Goal: Information Seeking & Learning: Find specific page/section

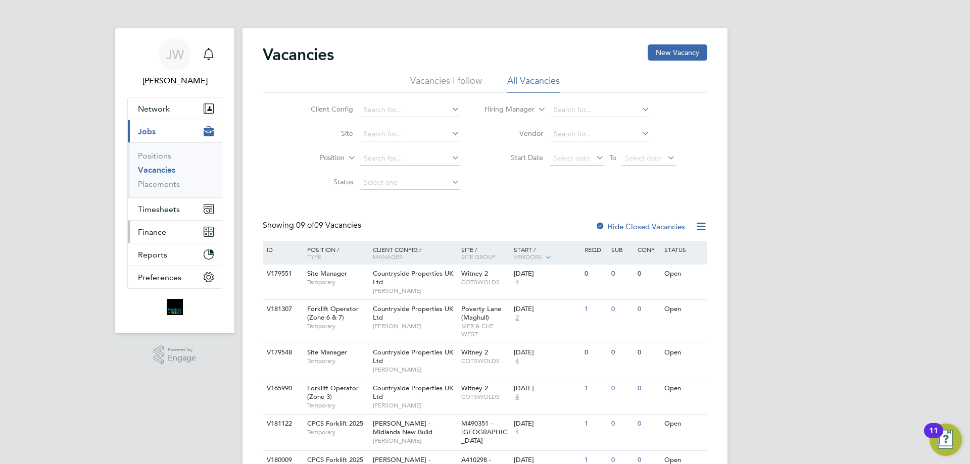
click at [164, 231] on span "Finance" at bounding box center [152, 232] width 28 height 10
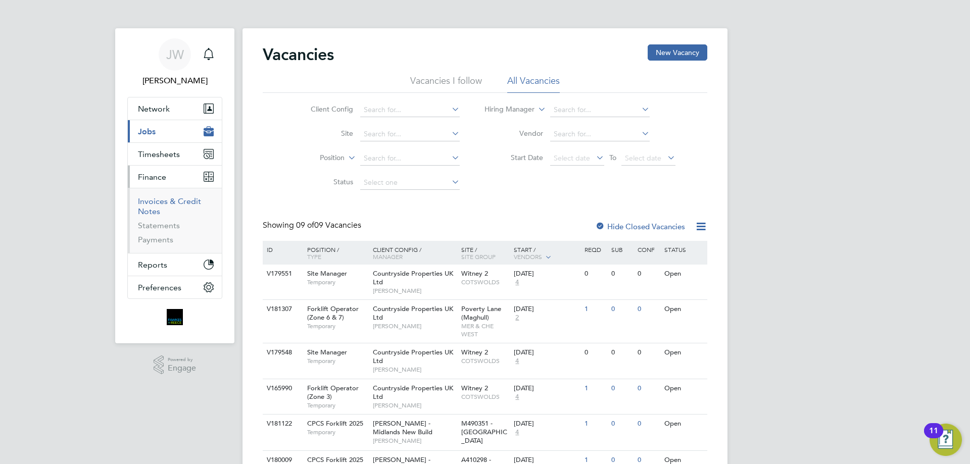
click at [160, 204] on link "Invoices & Credit Notes" at bounding box center [169, 206] width 63 height 20
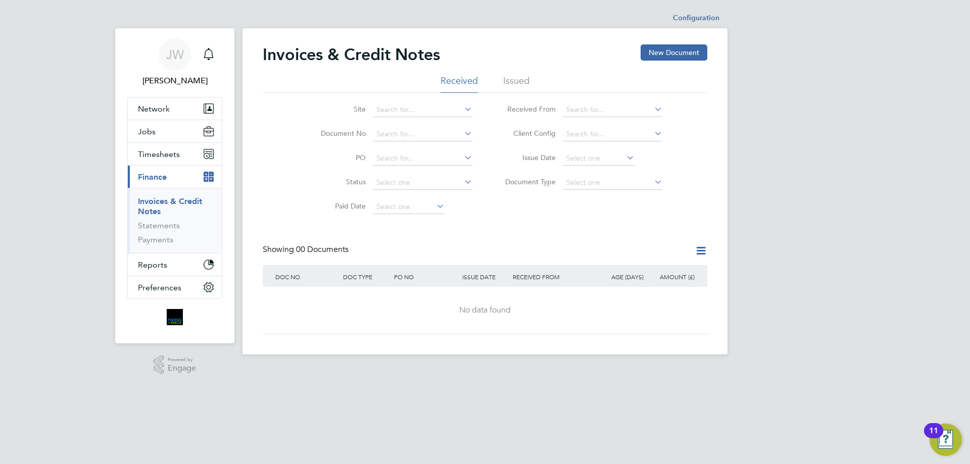
click at [515, 81] on li "Issued" at bounding box center [516, 84] width 26 height 18
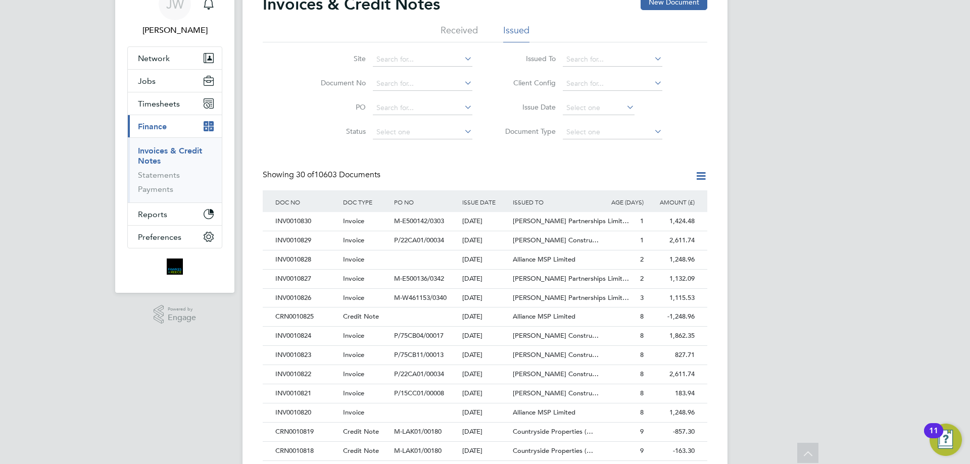
click at [699, 175] on icon at bounding box center [700, 176] width 13 height 13
click at [632, 228] on li "Export transactions" at bounding box center [654, 228] width 101 height 14
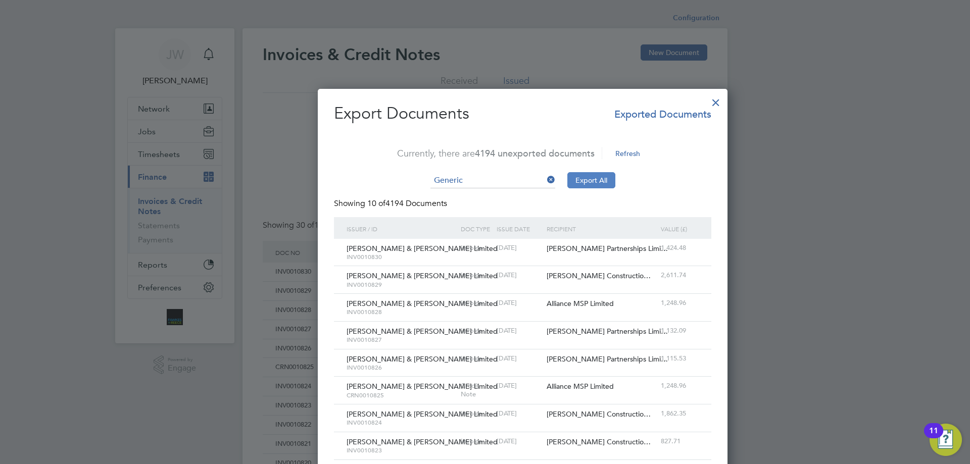
click at [567, 181] on button "Export All" at bounding box center [591, 180] width 48 height 16
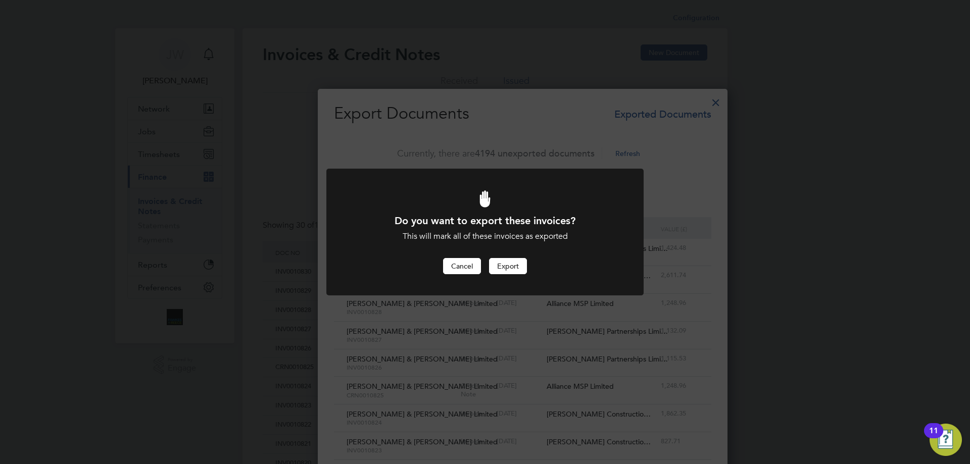
click at [466, 263] on button "Cancel" at bounding box center [462, 266] width 38 height 16
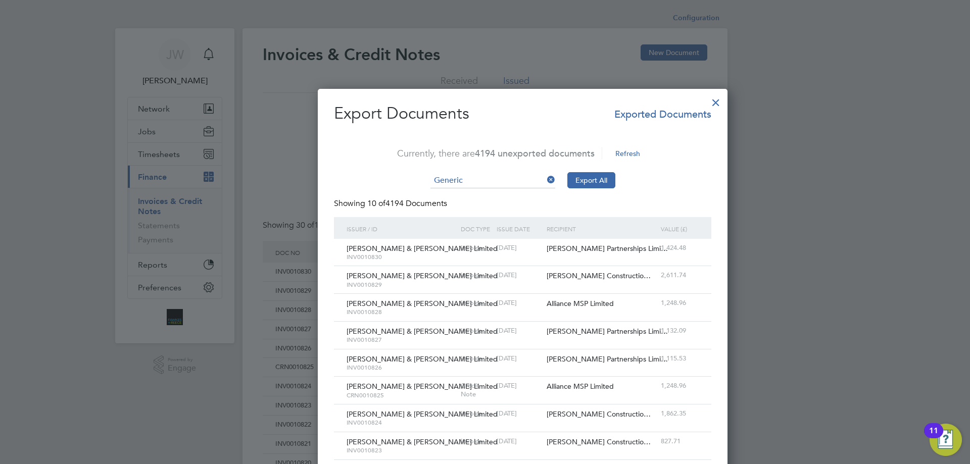
click at [706, 103] on div at bounding box center [715, 100] width 18 height 18
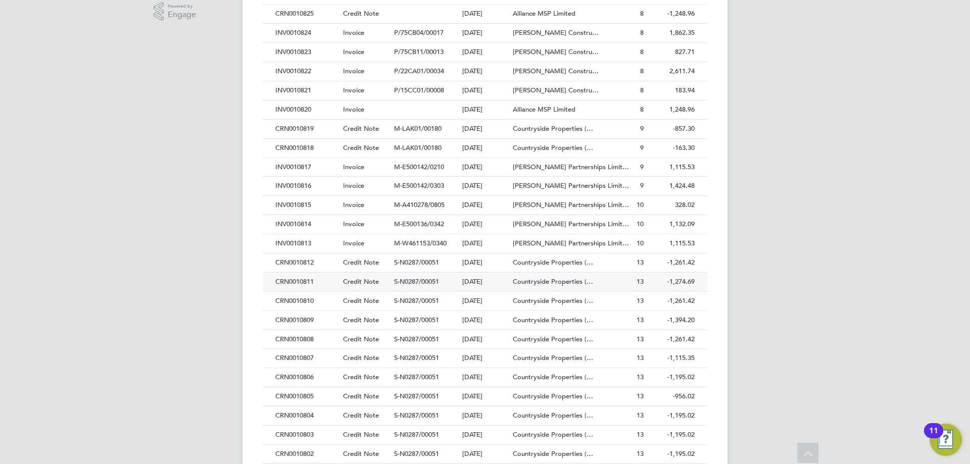
scroll to position [404, 0]
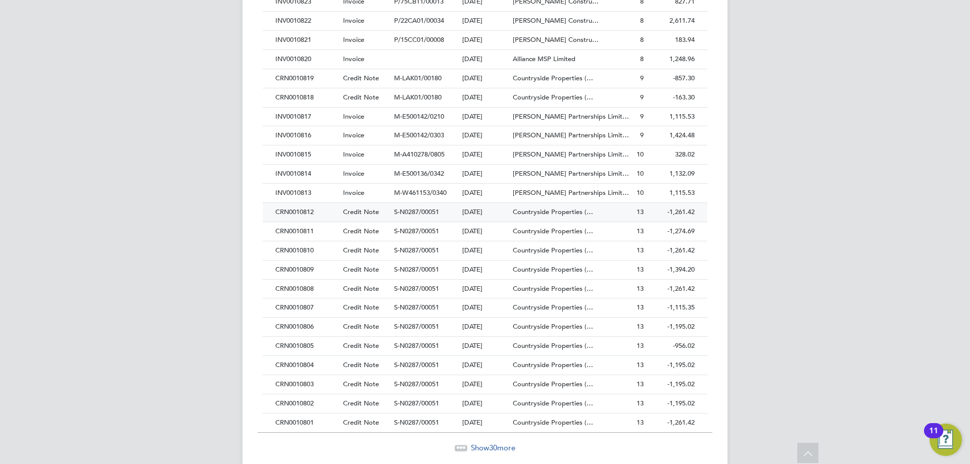
click at [300, 213] on div "CRN0010812" at bounding box center [307, 212] width 68 height 19
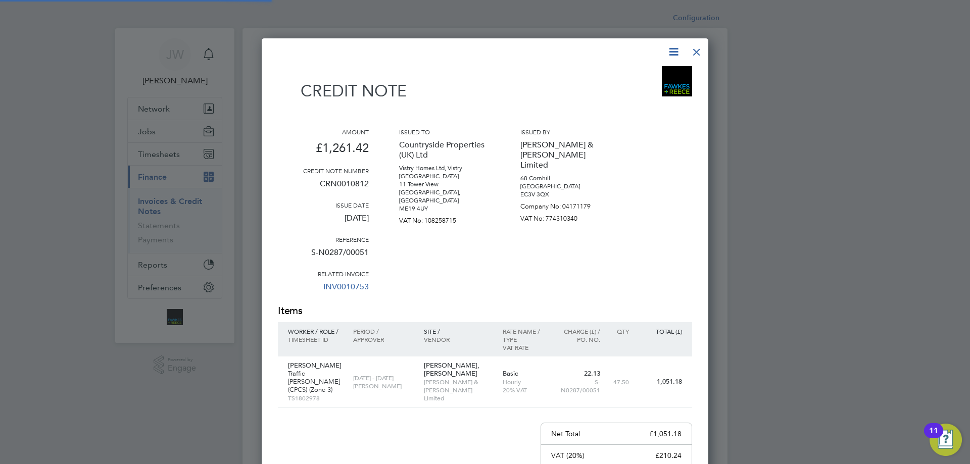
scroll to position [572, 447]
click at [696, 52] on div at bounding box center [696, 49] width 18 height 18
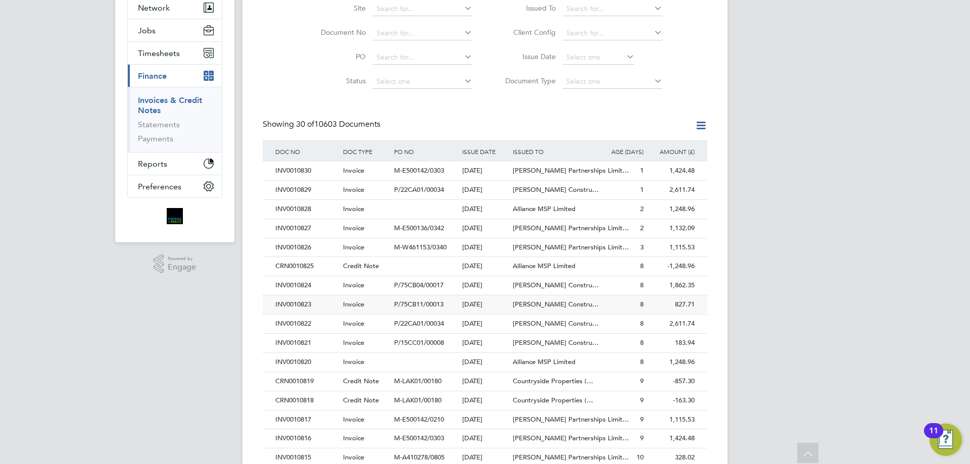
scroll to position [151, 0]
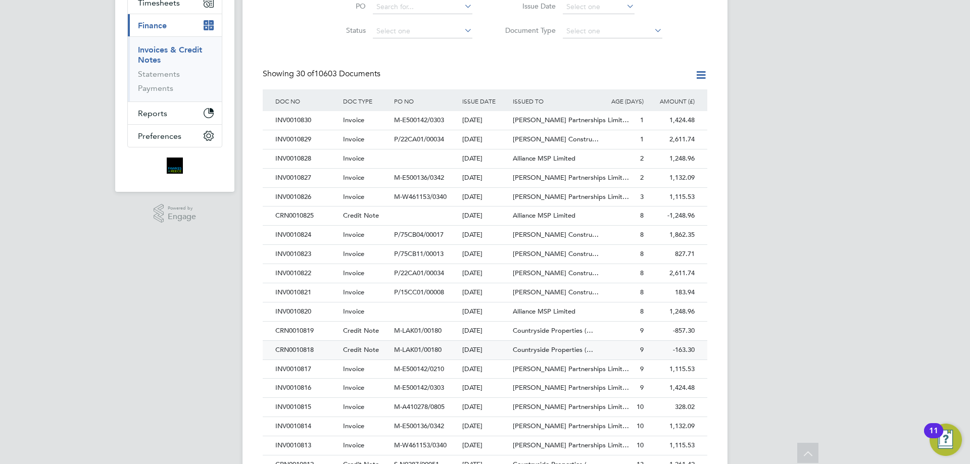
click at [296, 352] on div "CRN0010818" at bounding box center [307, 350] width 68 height 19
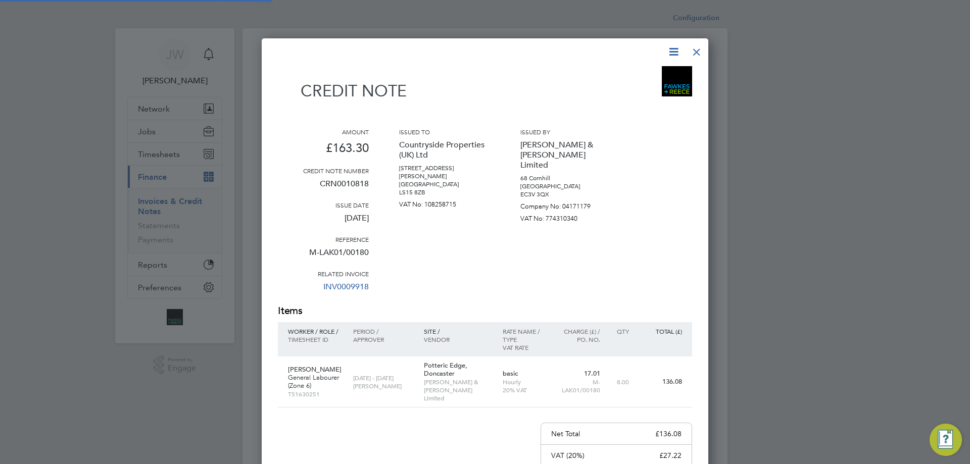
scroll to position [572, 447]
click at [694, 45] on div at bounding box center [696, 49] width 18 height 18
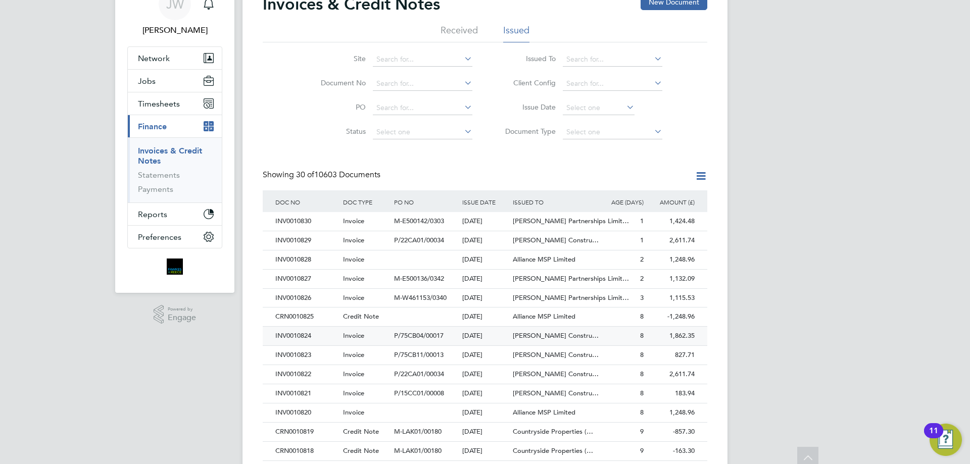
scroll to position [101, 0]
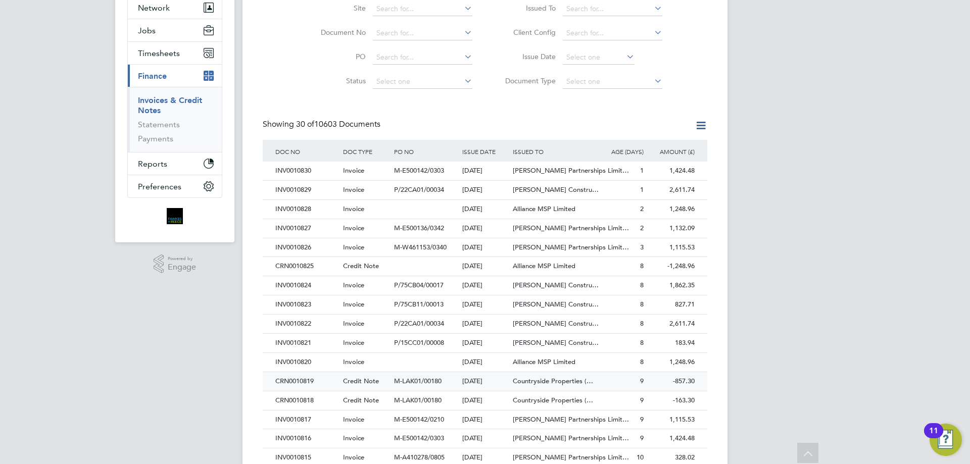
click at [300, 381] on div "CRN0010819" at bounding box center [307, 381] width 68 height 19
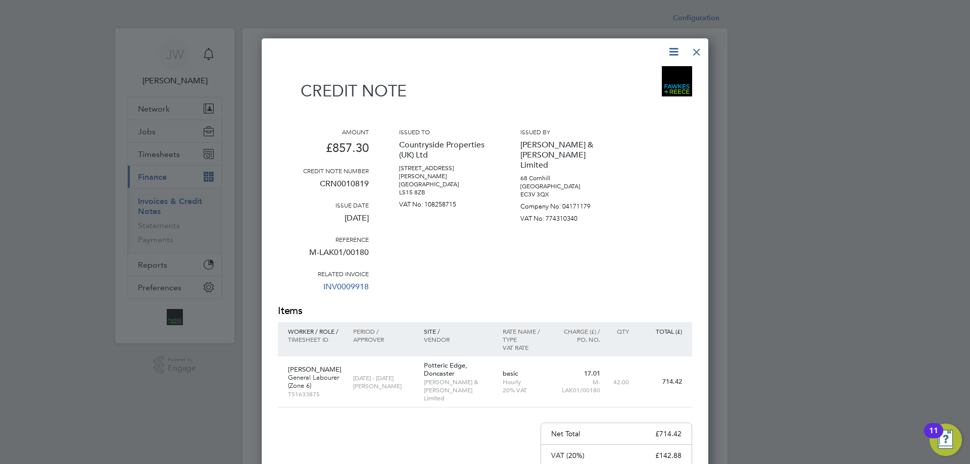
click at [701, 50] on div at bounding box center [696, 49] width 18 height 18
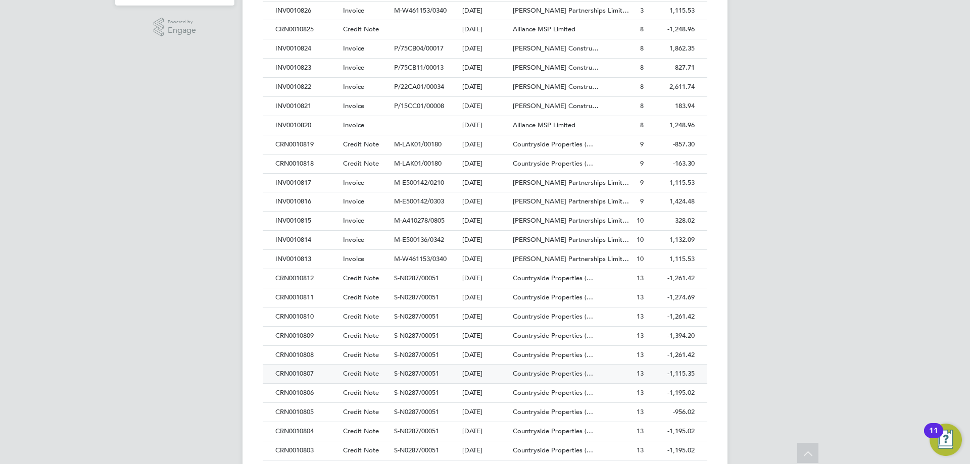
scroll to position [388, 0]
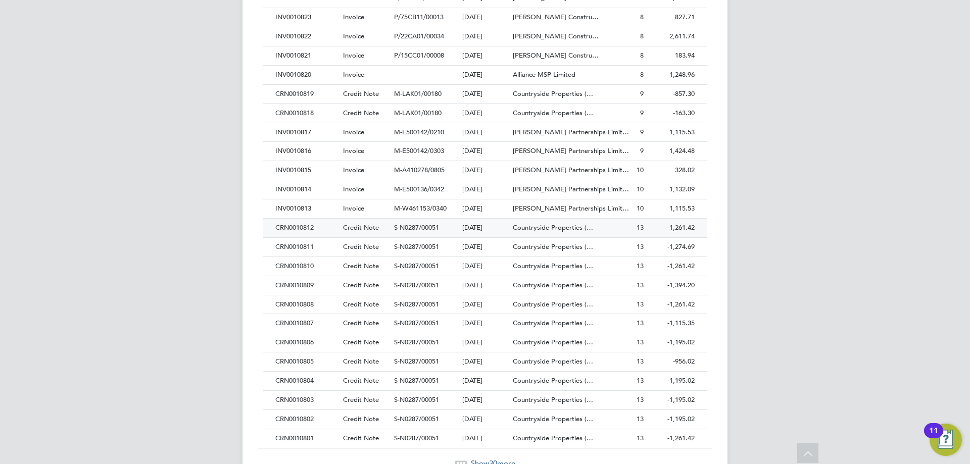
click at [301, 233] on div "CRN0010812" at bounding box center [307, 228] width 68 height 19
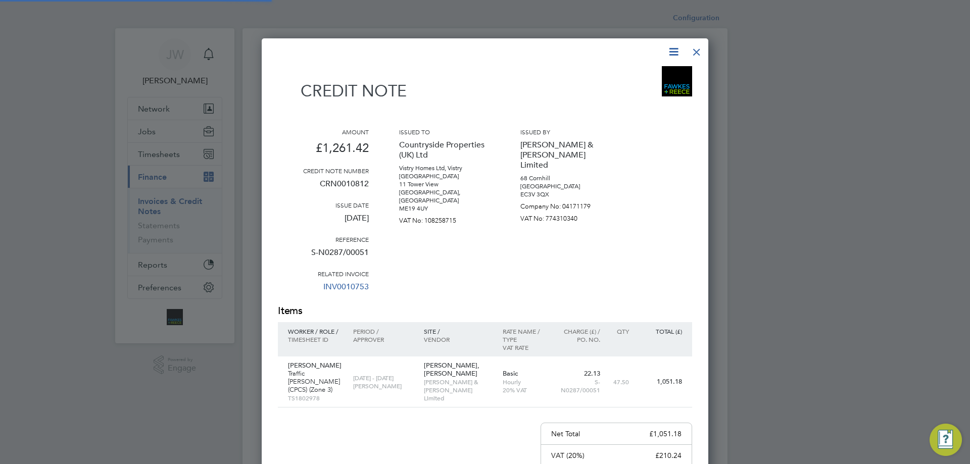
scroll to position [572, 447]
drag, startPoint x: 698, startPoint y: 56, endPoint x: 673, endPoint y: 68, distance: 28.2
click at [698, 56] on div at bounding box center [696, 49] width 18 height 18
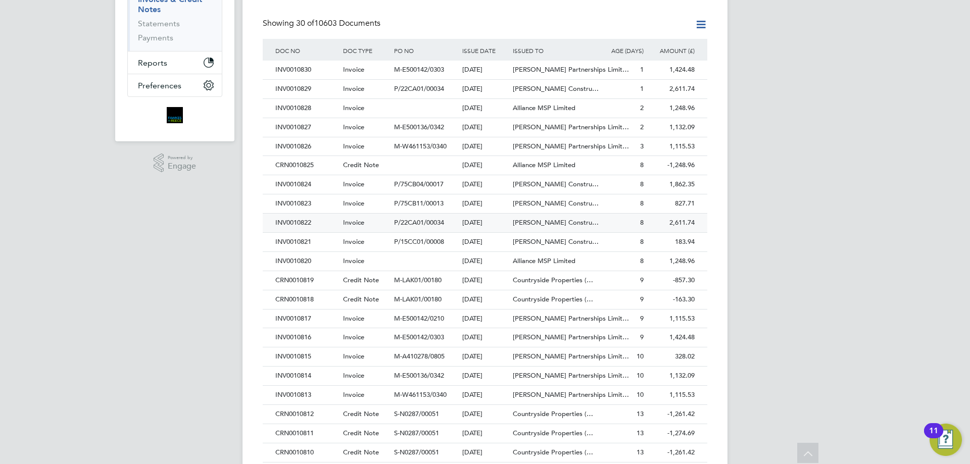
scroll to position [353, 0]
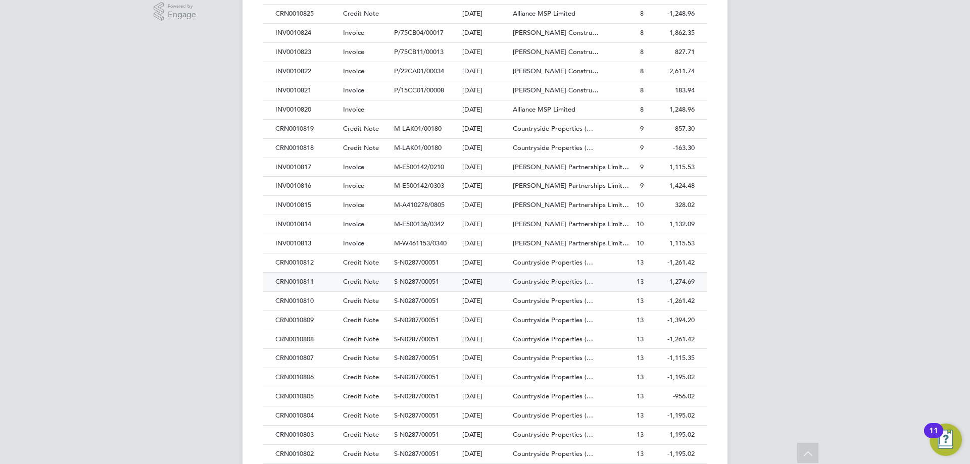
click at [297, 281] on div "CRN0010811" at bounding box center [307, 282] width 68 height 19
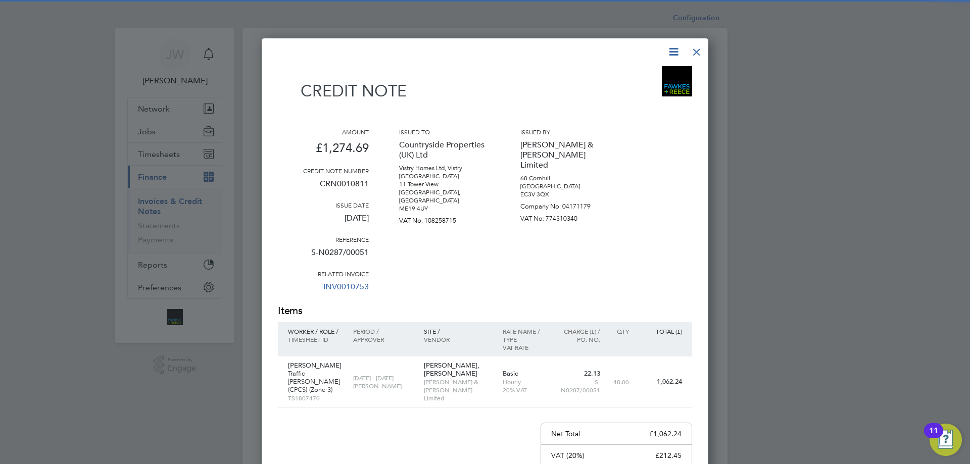
scroll to position [50, 0]
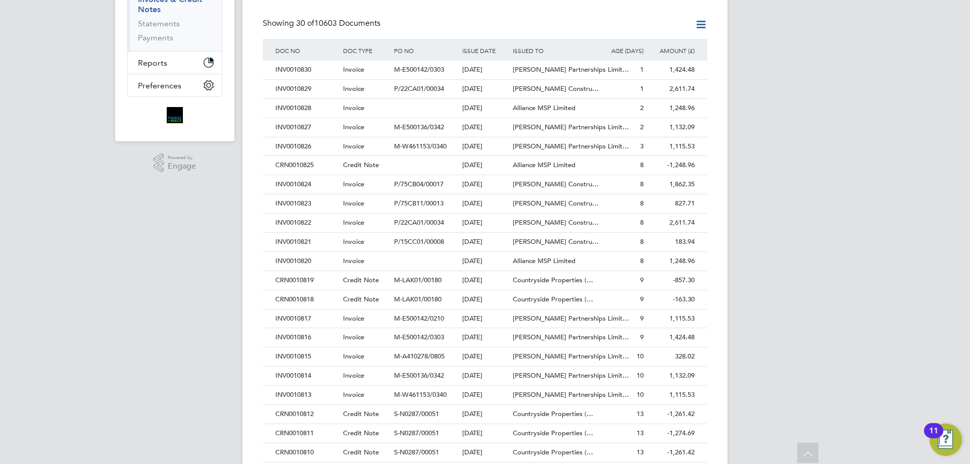
scroll to position [404, 0]
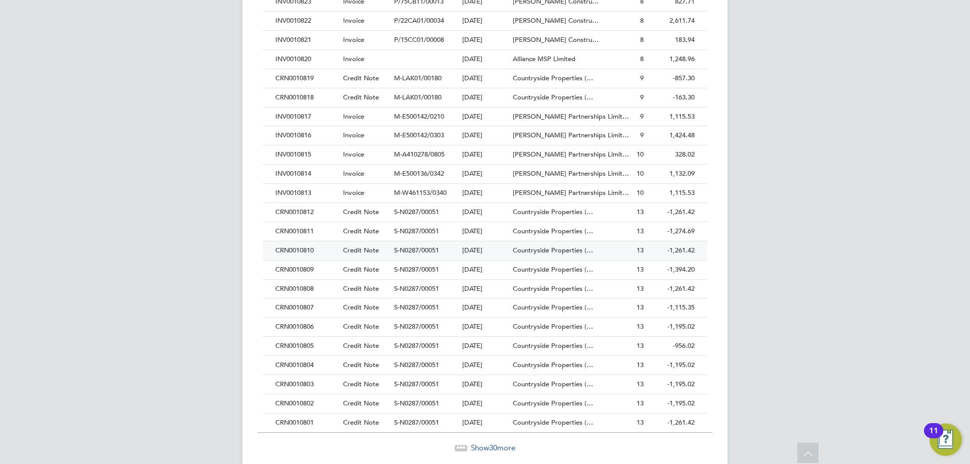
click at [300, 254] on div "CRN0010810" at bounding box center [307, 250] width 68 height 19
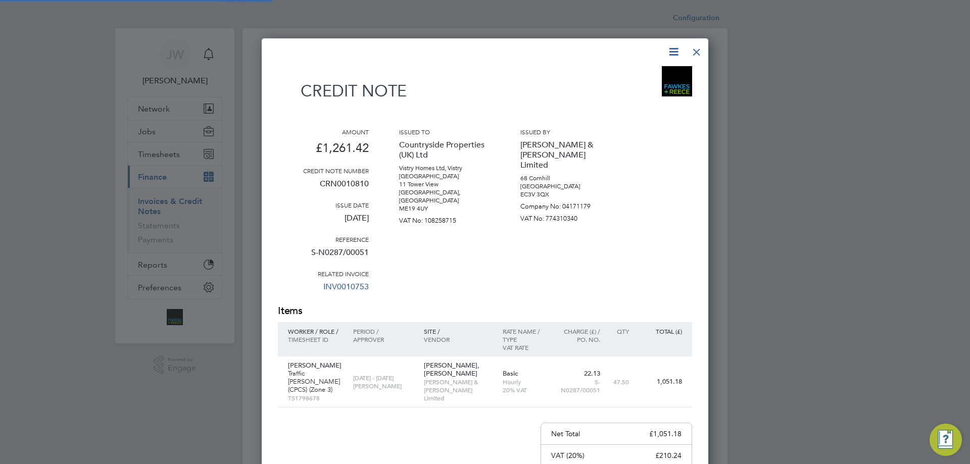
scroll to position [572, 447]
click at [697, 52] on div at bounding box center [696, 49] width 18 height 18
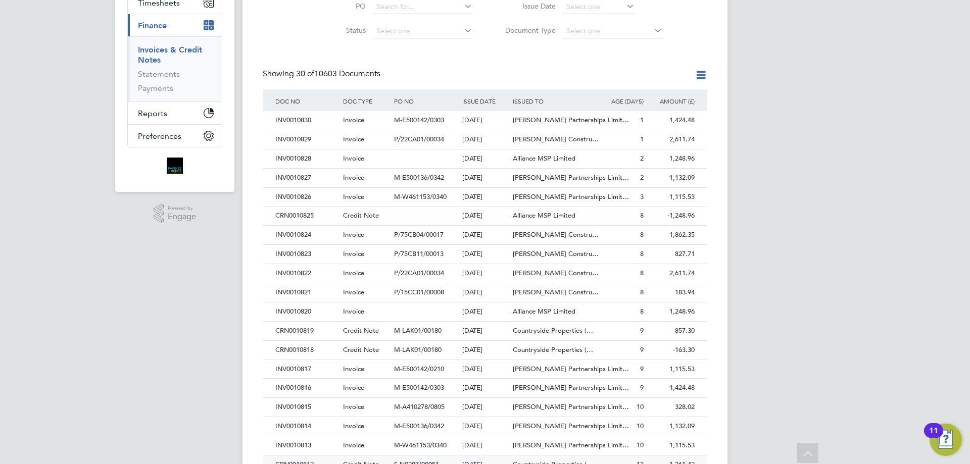
scroll to position [303, 0]
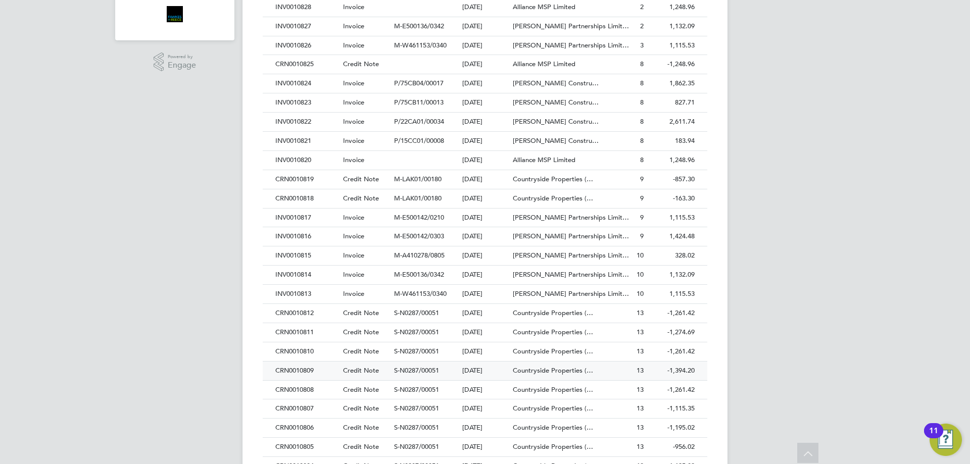
click at [298, 373] on div "CRN0010809" at bounding box center [307, 371] width 68 height 19
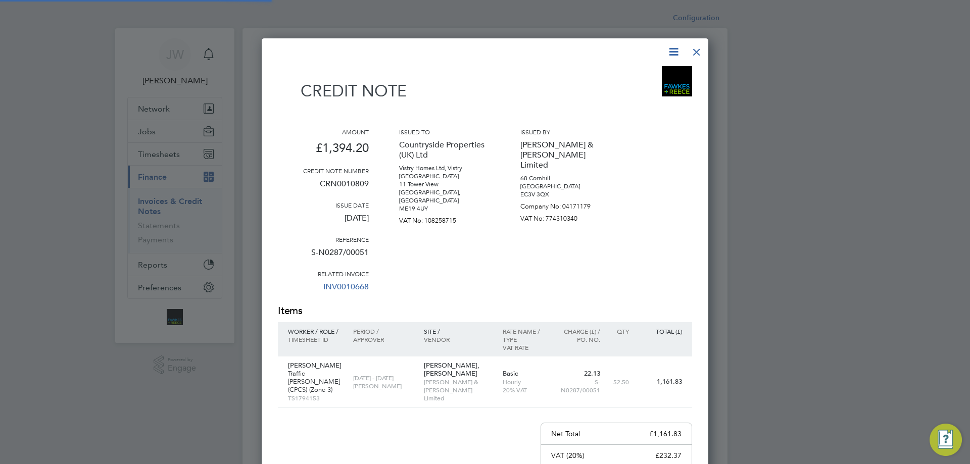
scroll to position [572, 447]
click at [700, 52] on div at bounding box center [696, 49] width 18 height 18
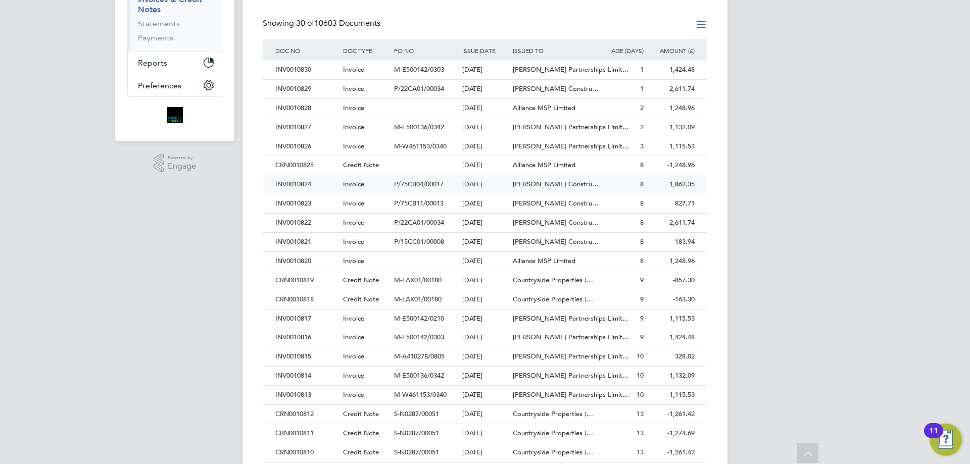
scroll to position [303, 0]
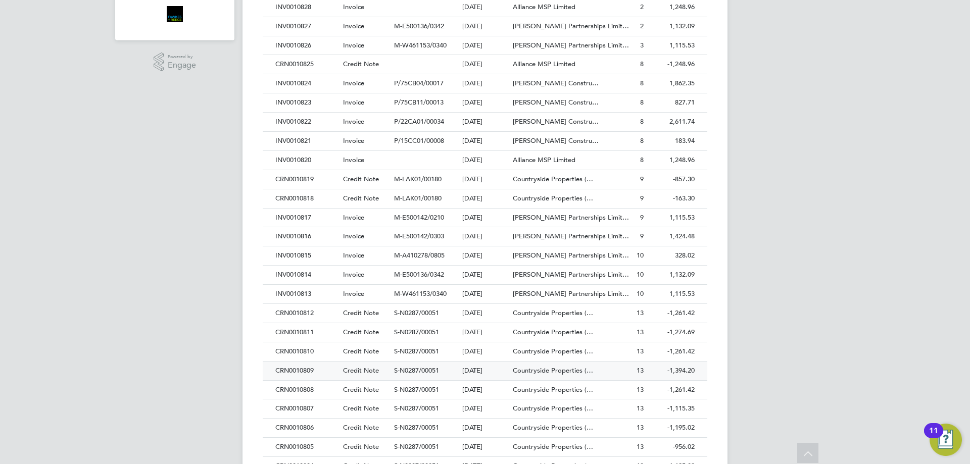
click at [312, 371] on div "CRN0010809" at bounding box center [307, 371] width 68 height 19
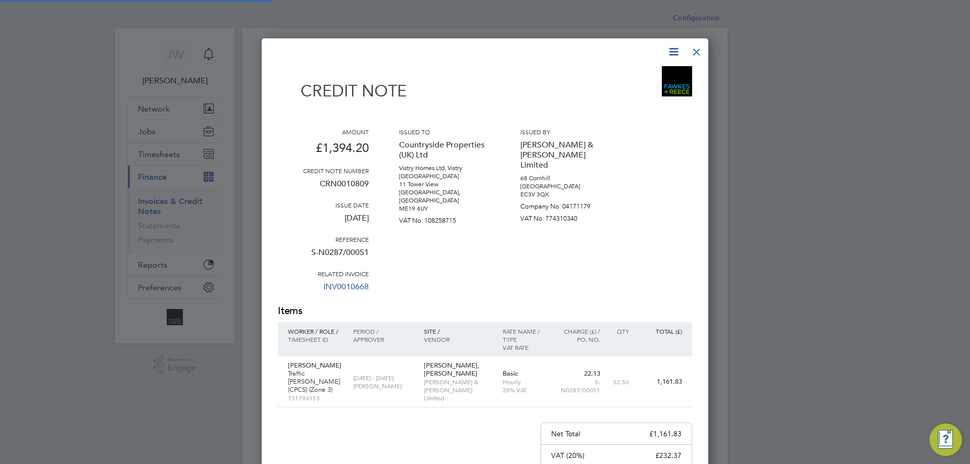
scroll to position [572, 447]
click at [691, 54] on div at bounding box center [696, 49] width 18 height 18
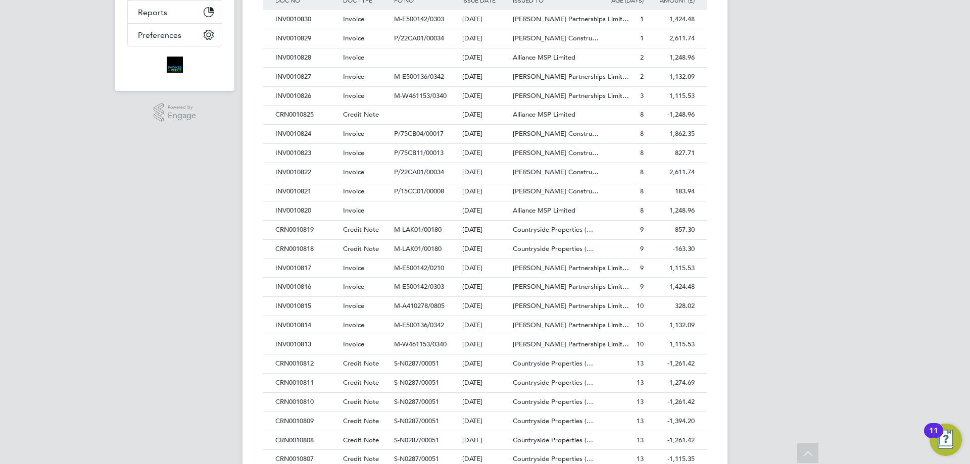
scroll to position [404, 0]
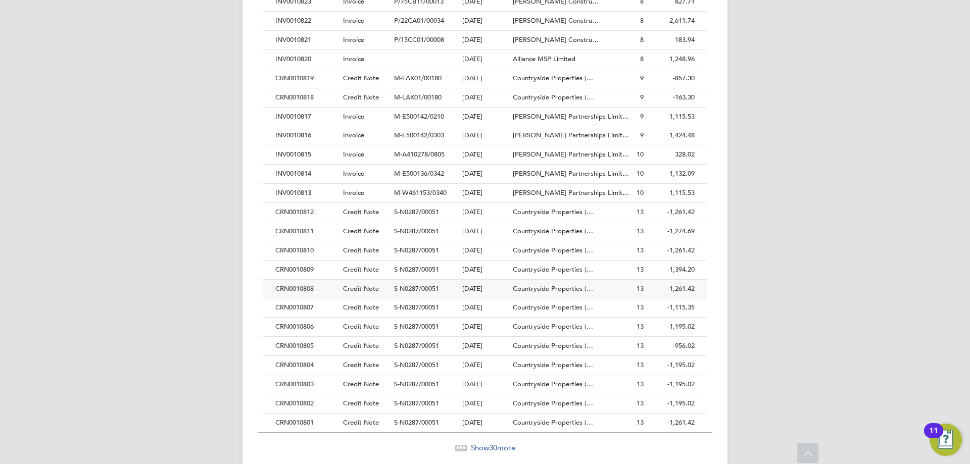
click at [293, 292] on div "CRN0010808" at bounding box center [307, 289] width 68 height 19
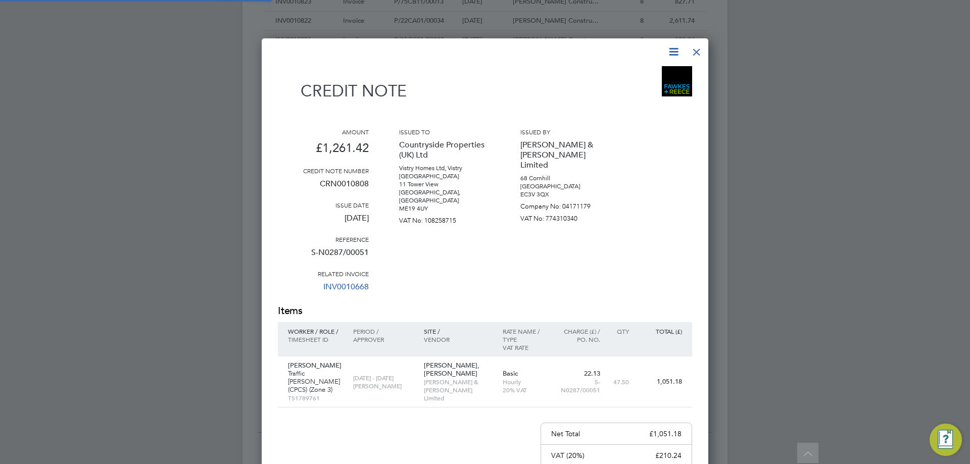
scroll to position [572, 447]
click at [718, 53] on div at bounding box center [485, 232] width 970 height 464
click at [699, 49] on div at bounding box center [696, 49] width 18 height 18
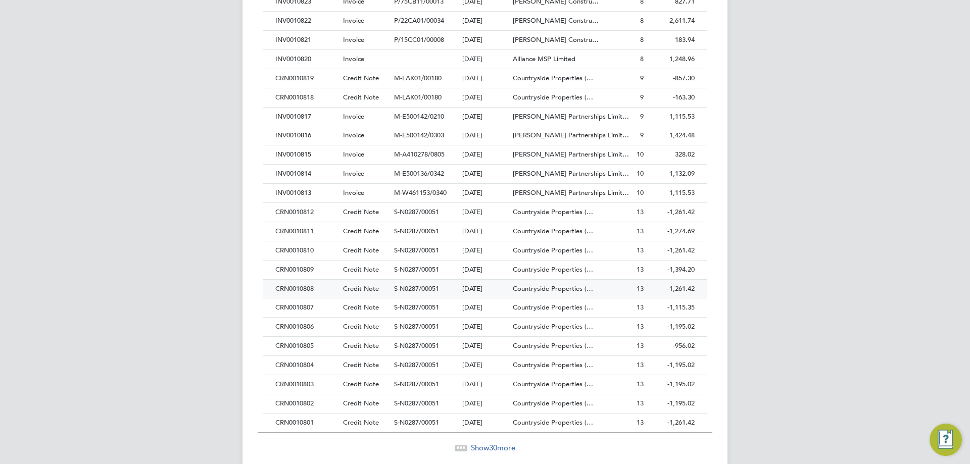
scroll to position [439, 0]
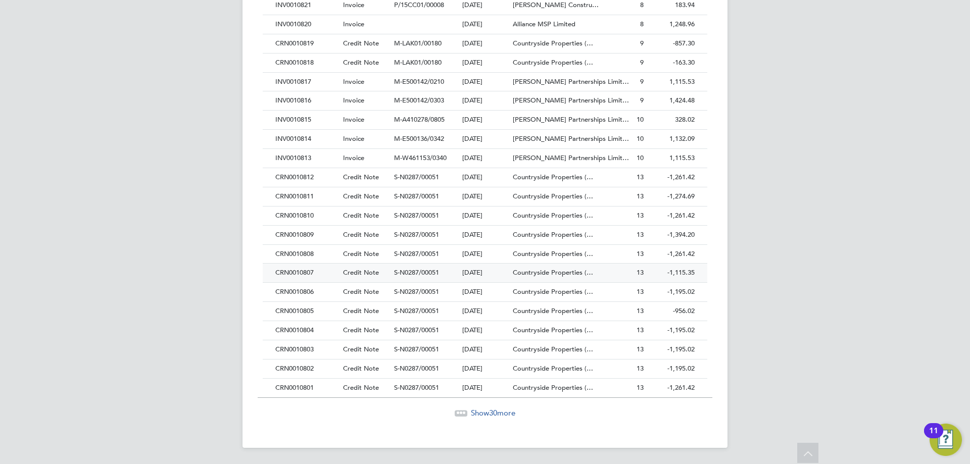
click at [295, 274] on div "CRN0010807" at bounding box center [307, 273] width 68 height 19
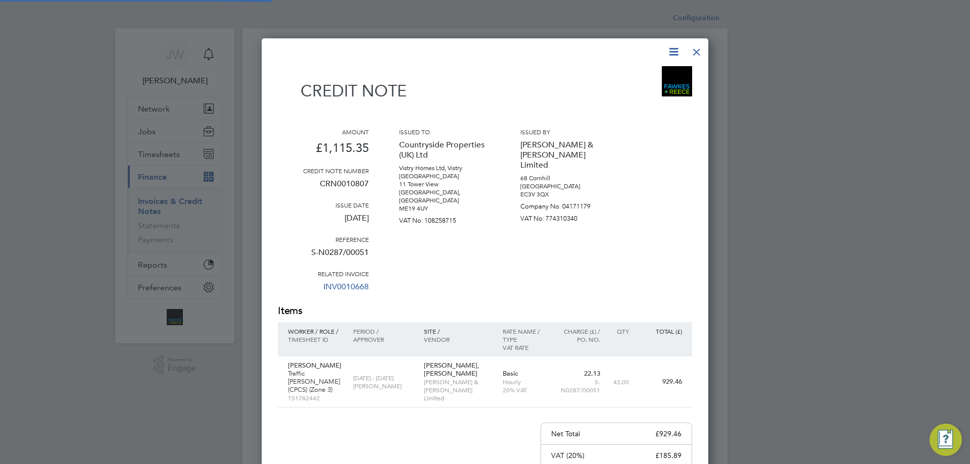
scroll to position [572, 447]
click at [695, 52] on div at bounding box center [696, 49] width 18 height 18
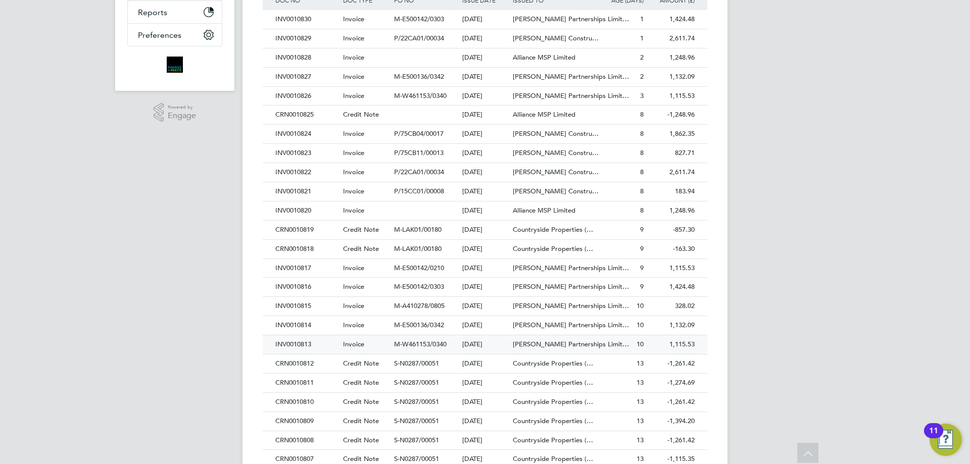
scroll to position [303, 0]
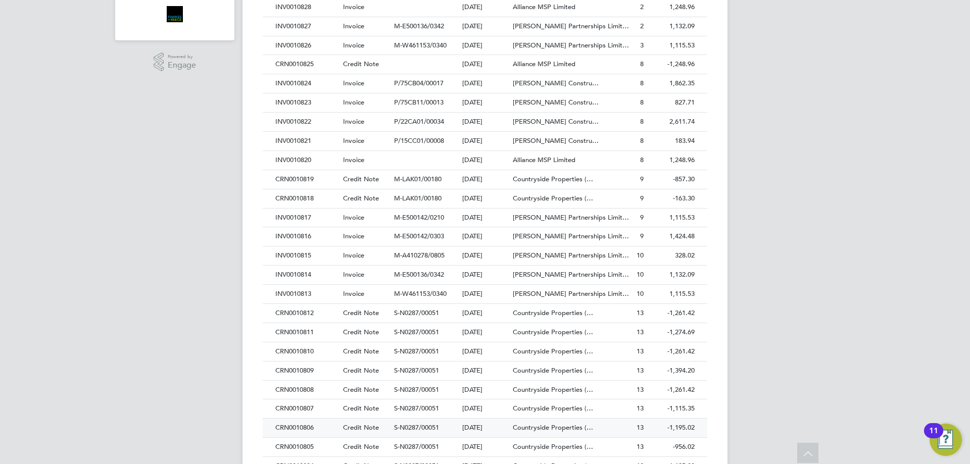
click at [294, 427] on div "CRN0010806" at bounding box center [307, 428] width 68 height 19
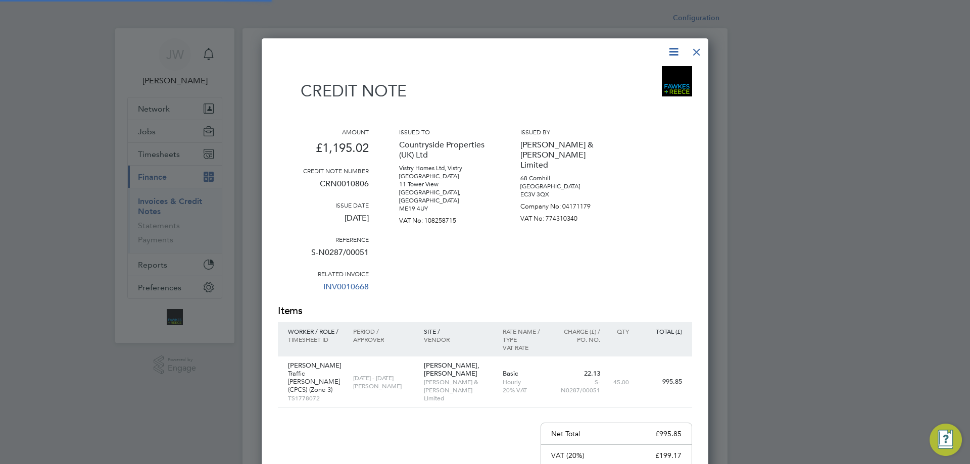
scroll to position [572, 447]
click at [701, 53] on div at bounding box center [696, 49] width 18 height 18
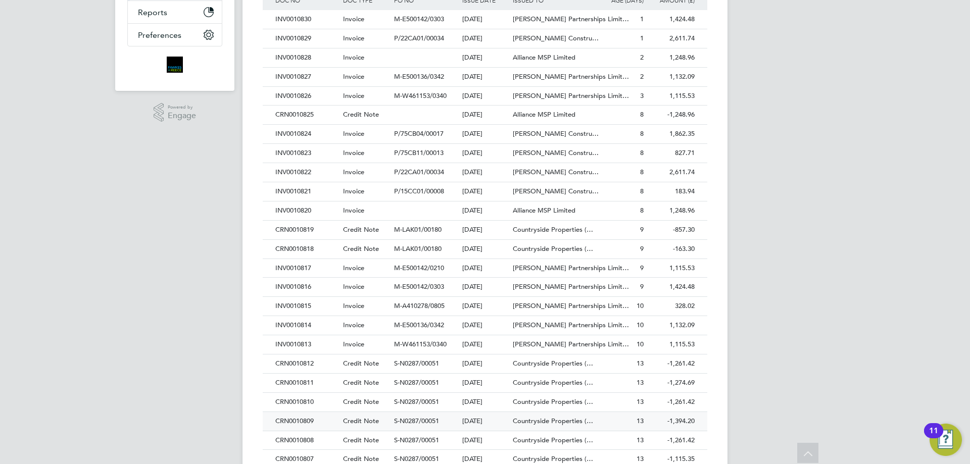
scroll to position [404, 0]
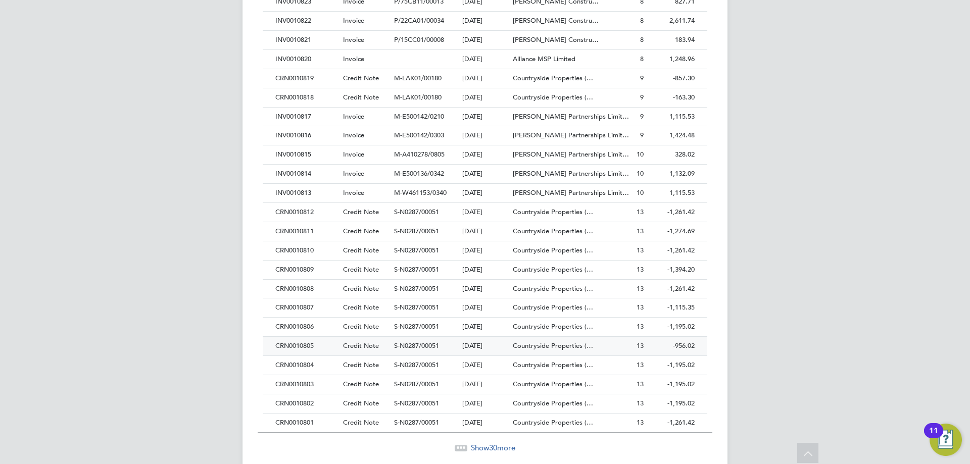
click at [289, 346] on div "CRN0010805" at bounding box center [307, 346] width 68 height 19
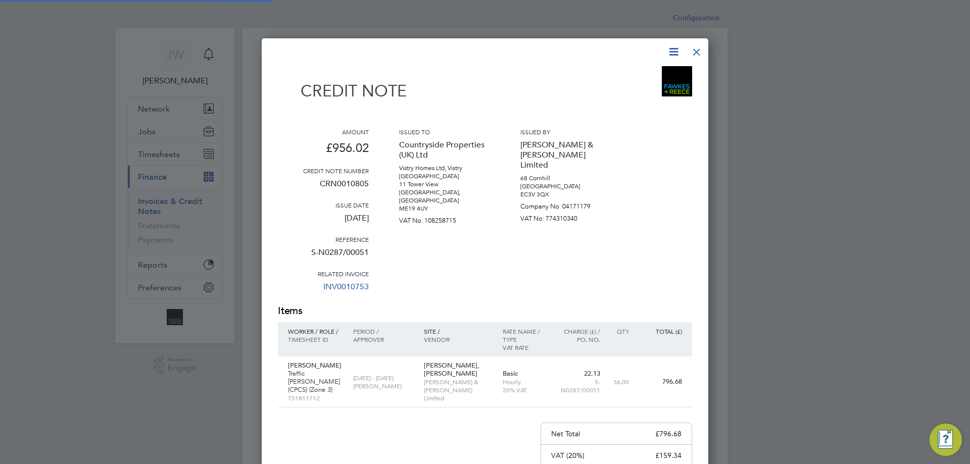
scroll to position [572, 447]
click at [692, 50] on div at bounding box center [696, 49] width 18 height 18
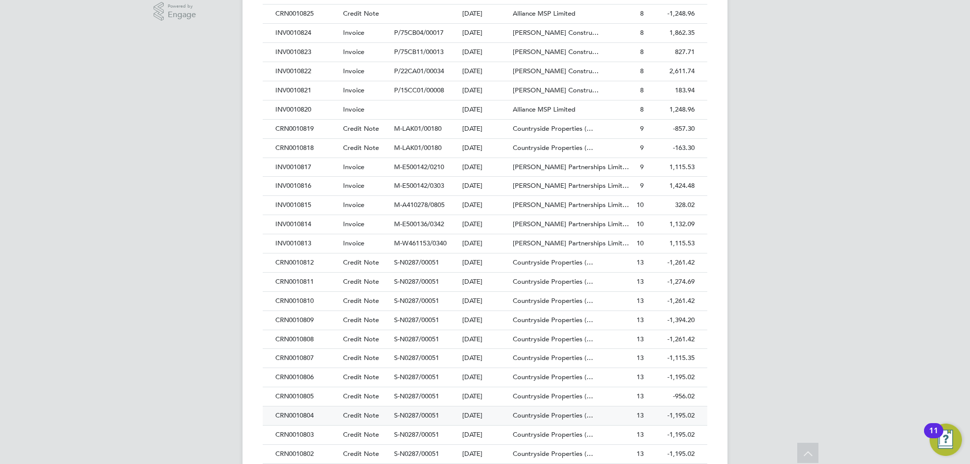
scroll to position [439, 0]
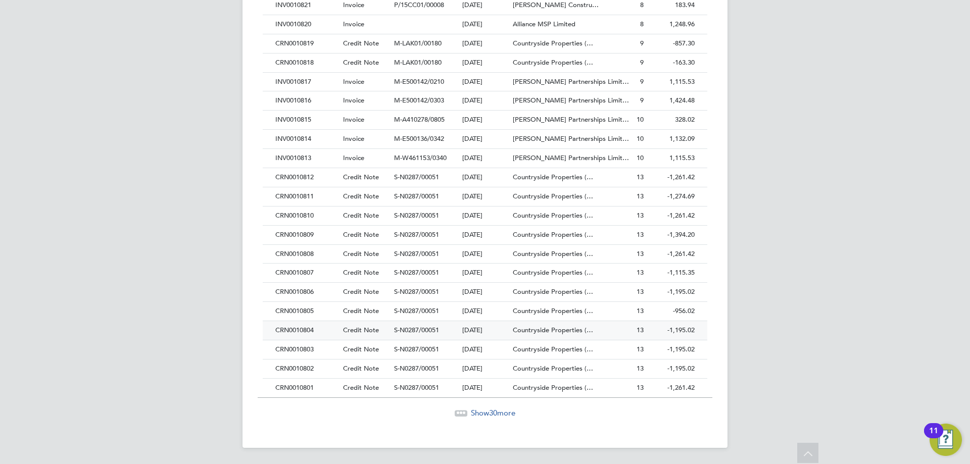
click at [299, 329] on div "CRN0010804" at bounding box center [307, 330] width 68 height 19
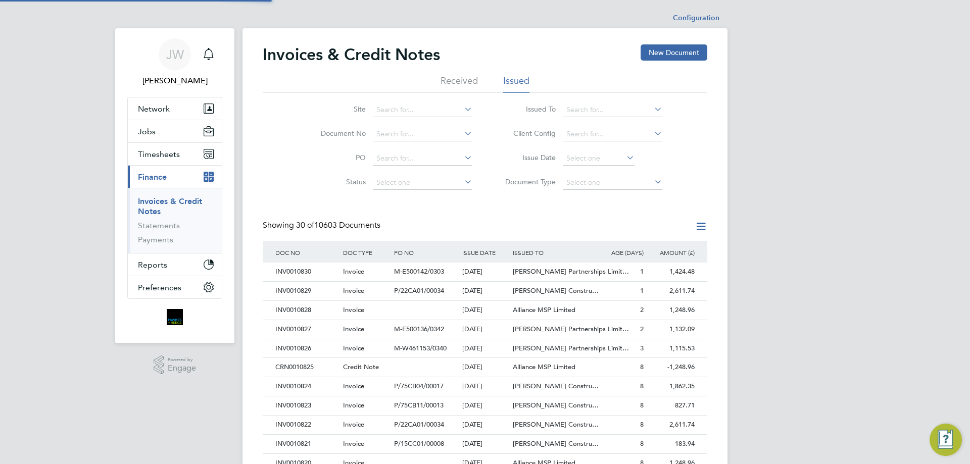
scroll to position [572, 447]
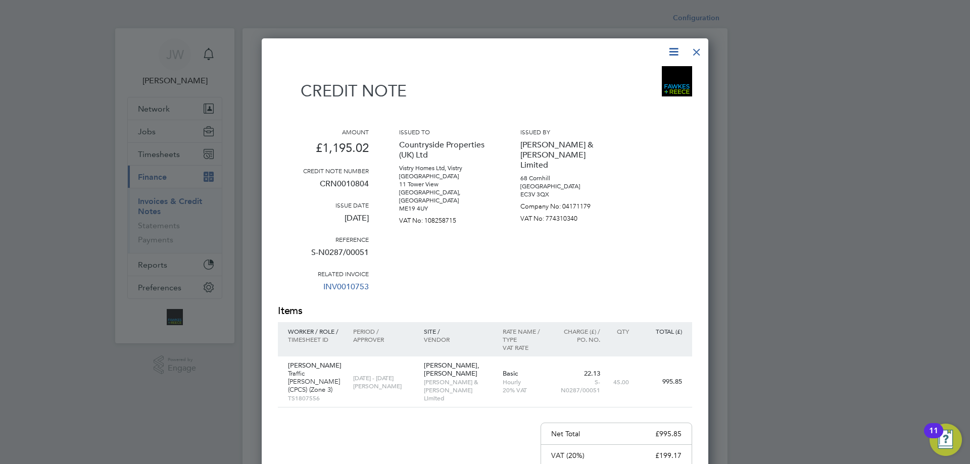
click at [697, 50] on div at bounding box center [696, 49] width 18 height 18
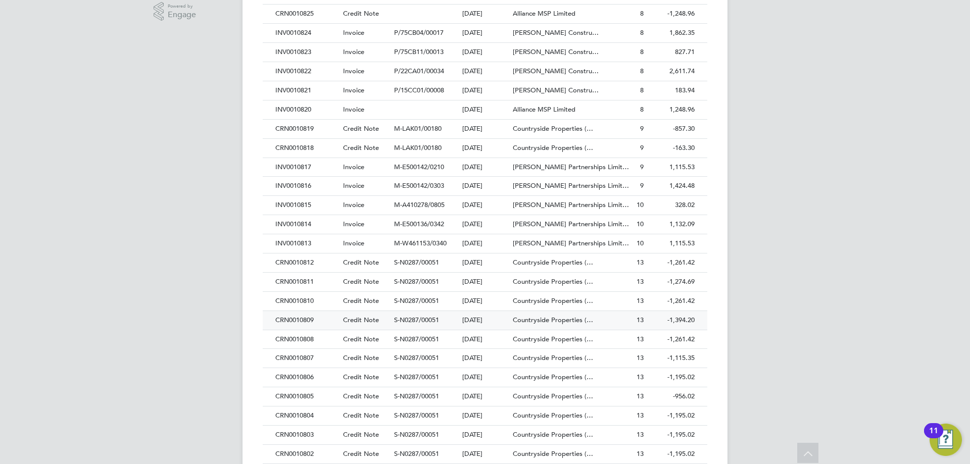
scroll to position [439, 0]
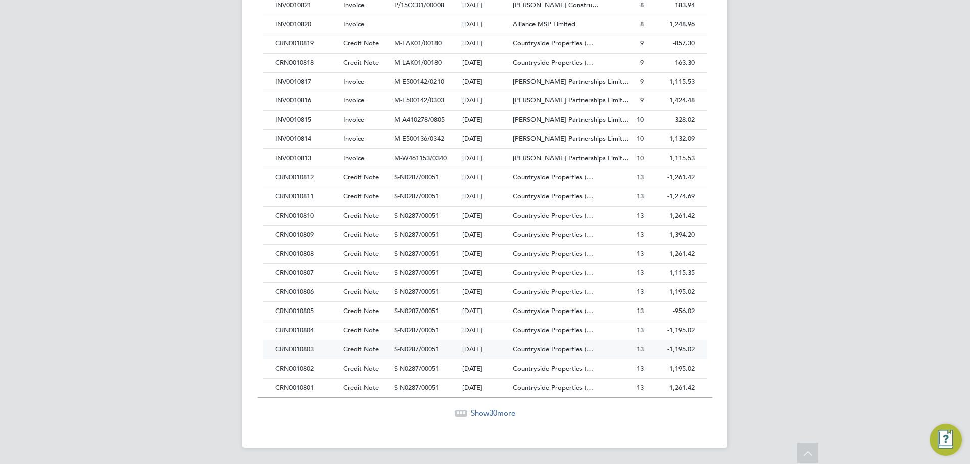
click at [292, 353] on div "CRN0010803" at bounding box center [307, 349] width 68 height 19
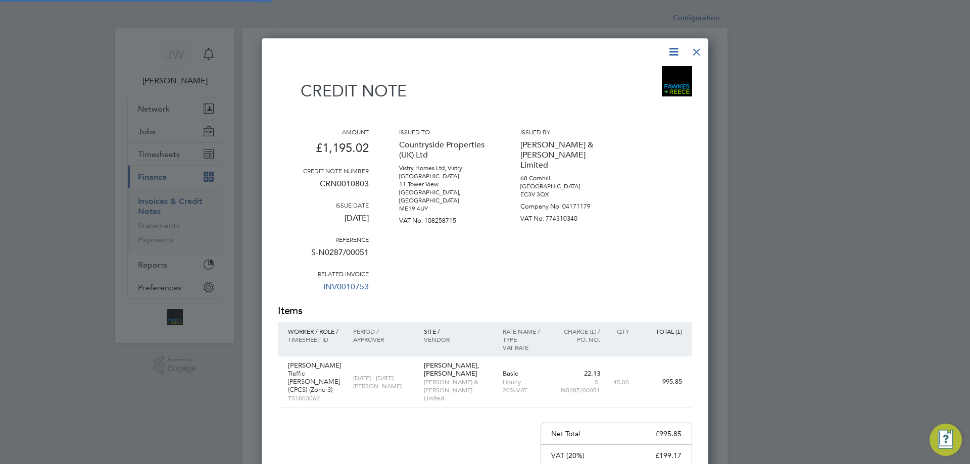
scroll to position [572, 447]
click at [700, 49] on div at bounding box center [696, 49] width 18 height 18
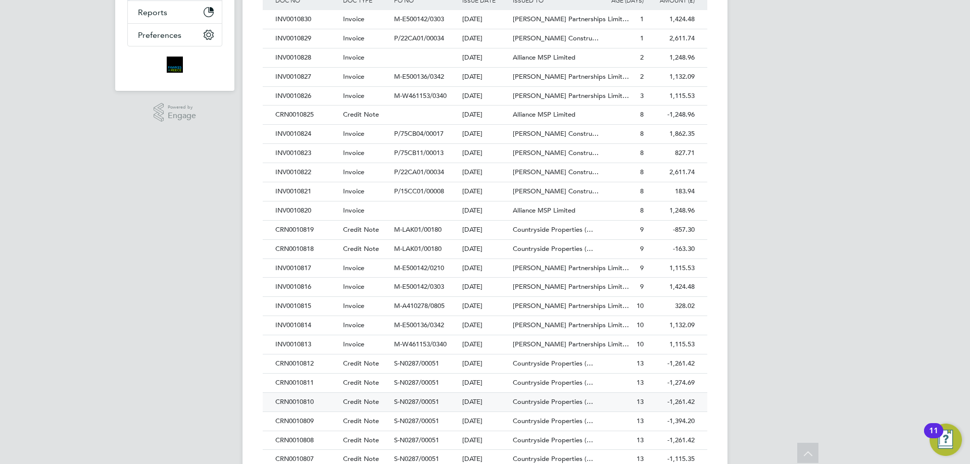
scroll to position [404, 0]
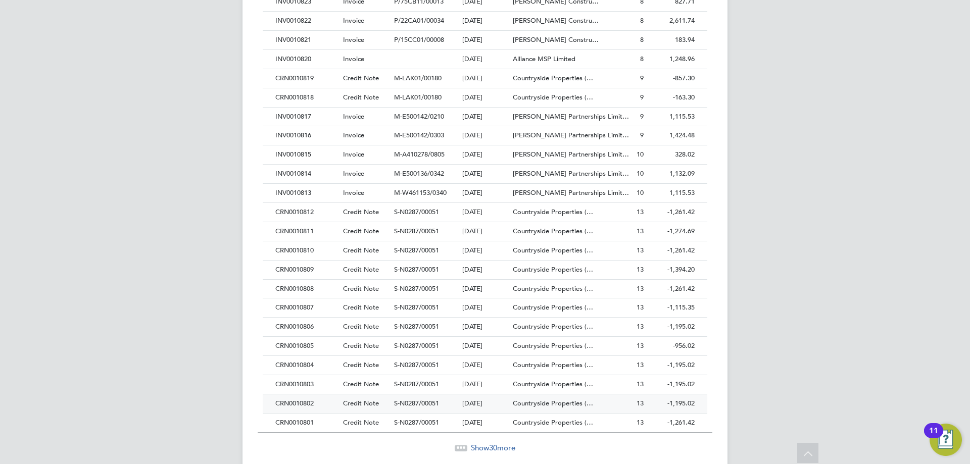
click at [287, 402] on div "CRN0010802" at bounding box center [307, 403] width 68 height 19
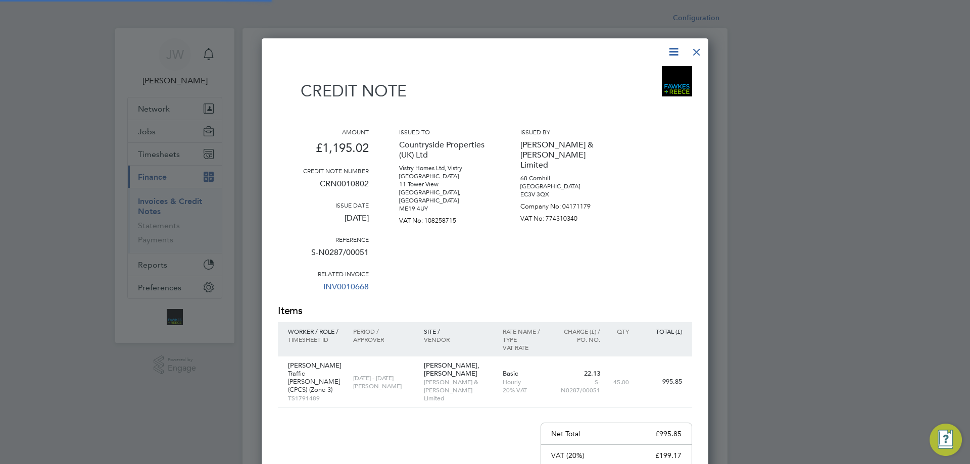
scroll to position [572, 447]
click at [699, 54] on div at bounding box center [696, 49] width 18 height 18
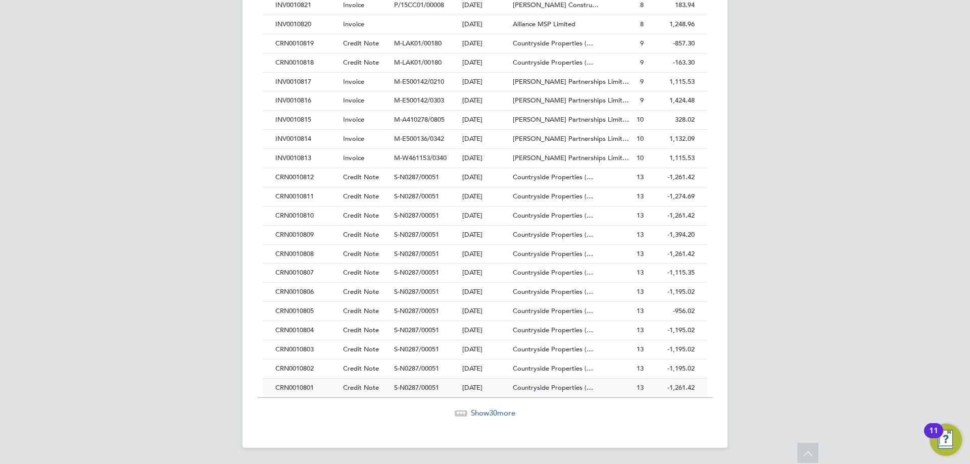
click at [298, 386] on div "CRN0010801" at bounding box center [307, 388] width 68 height 19
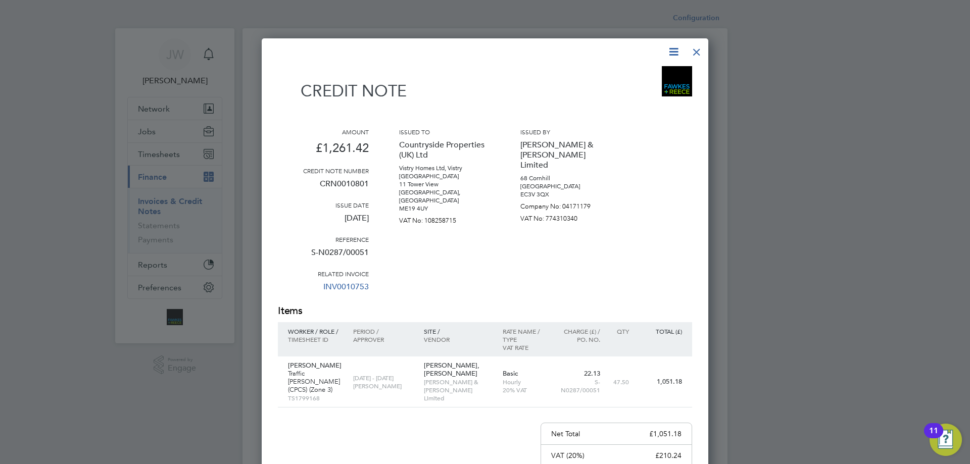
click at [697, 50] on div at bounding box center [696, 49] width 18 height 18
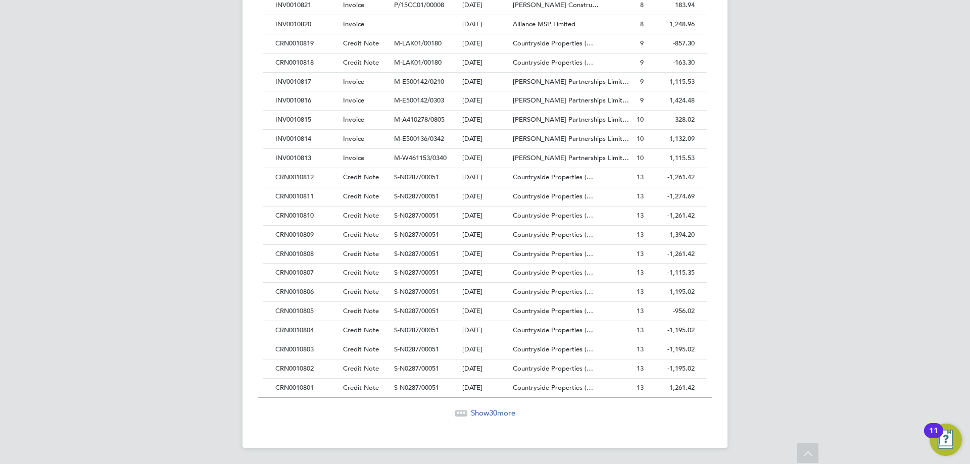
click at [480, 412] on span "Show 30 more" at bounding box center [493, 413] width 44 height 10
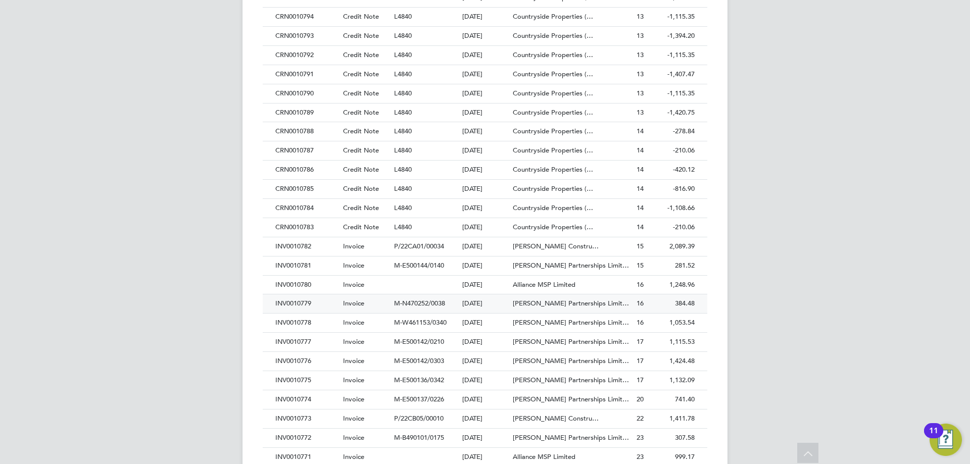
scroll to position [843, 0]
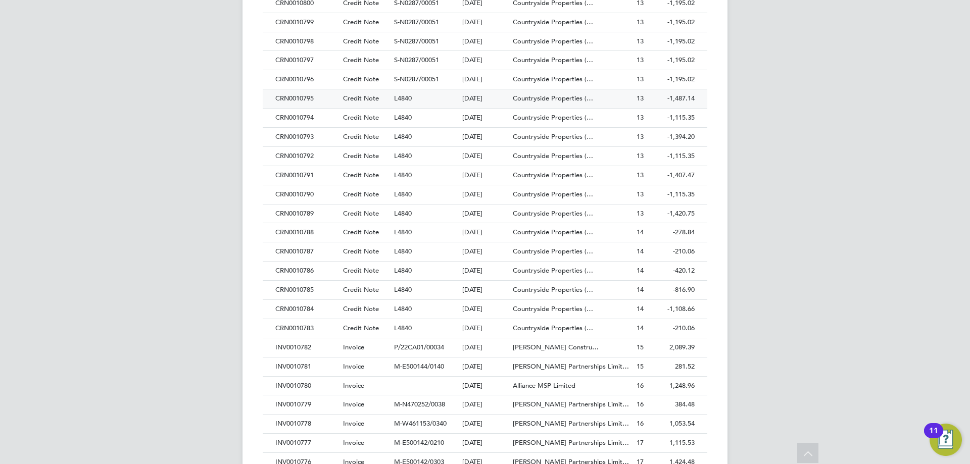
click at [299, 99] on div "CRN0010795" at bounding box center [307, 98] width 68 height 19
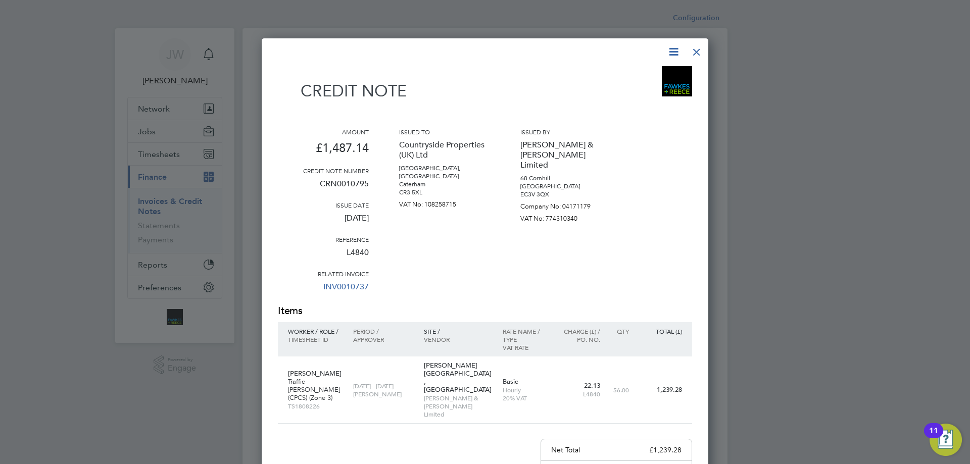
click at [696, 54] on div at bounding box center [696, 49] width 18 height 18
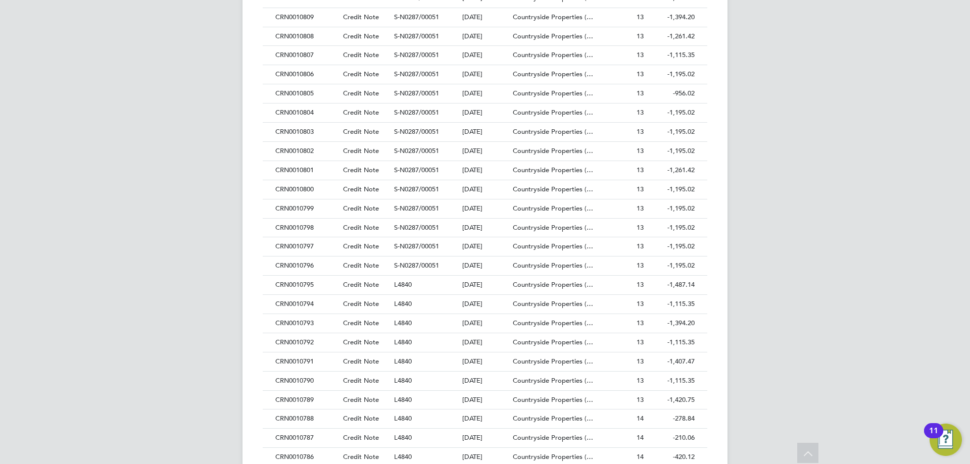
scroll to position [757, 0]
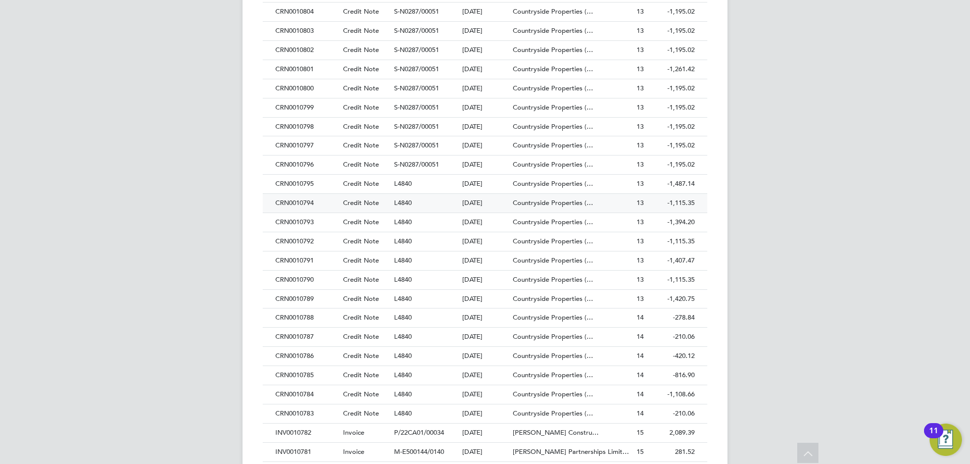
click at [302, 206] on div "CRN0010794" at bounding box center [307, 203] width 68 height 19
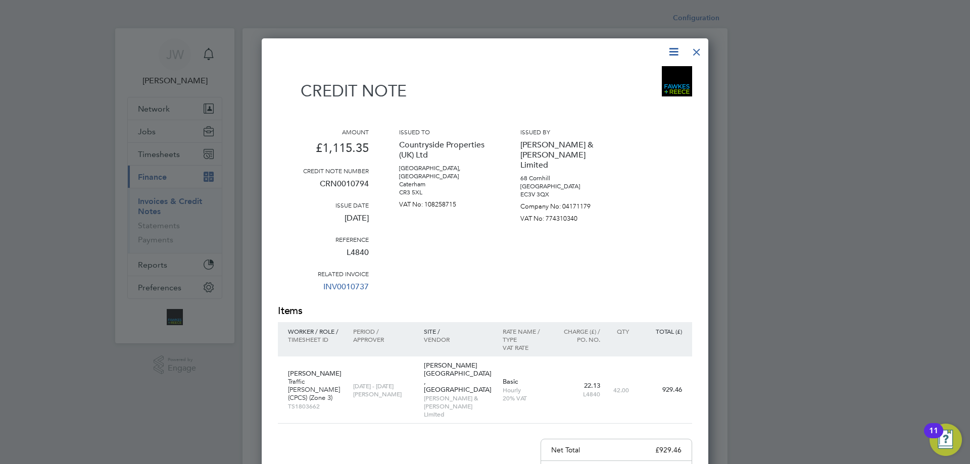
click at [696, 47] on div at bounding box center [696, 49] width 18 height 18
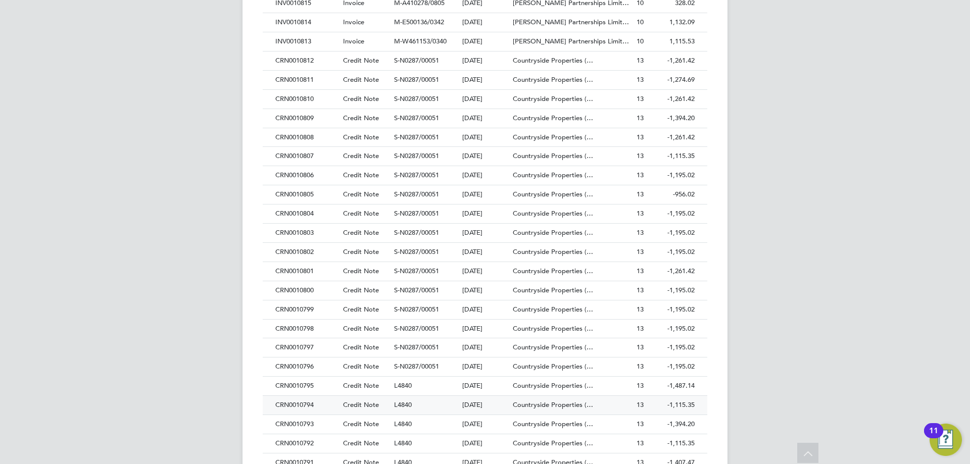
scroll to position [656, 0]
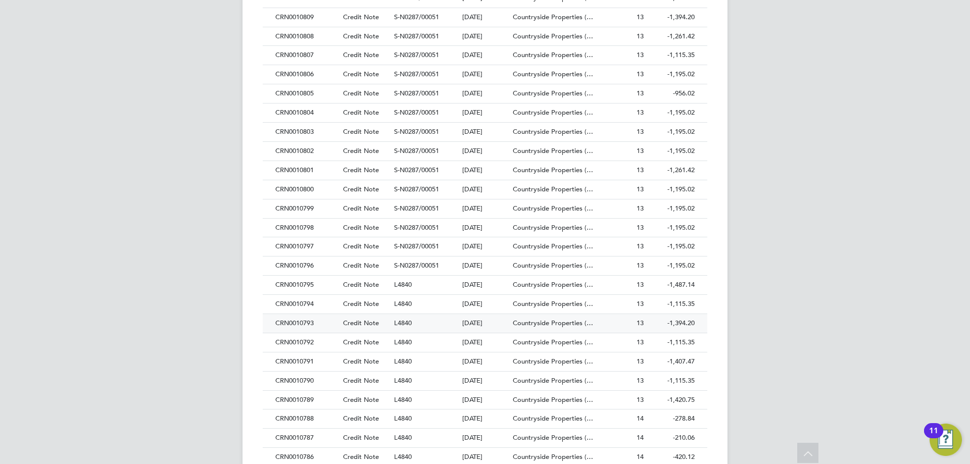
click at [300, 322] on div "CRN0010793" at bounding box center [307, 323] width 68 height 19
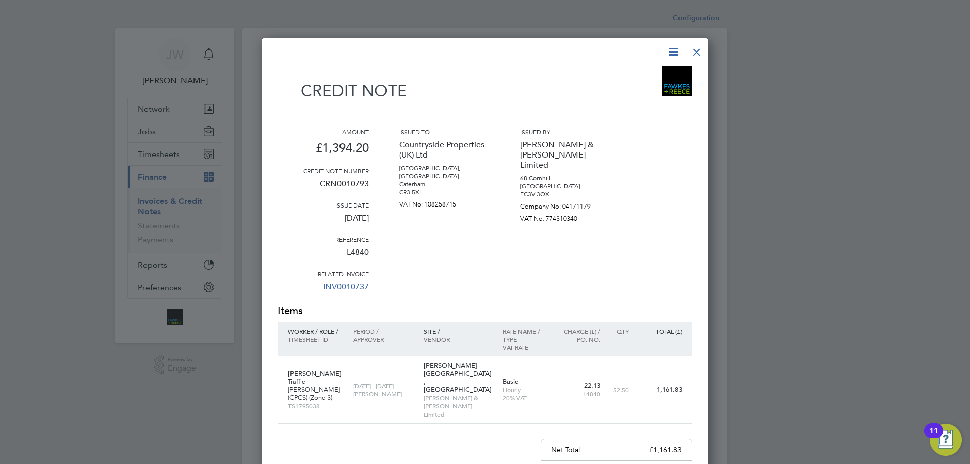
click at [698, 49] on div at bounding box center [696, 49] width 18 height 18
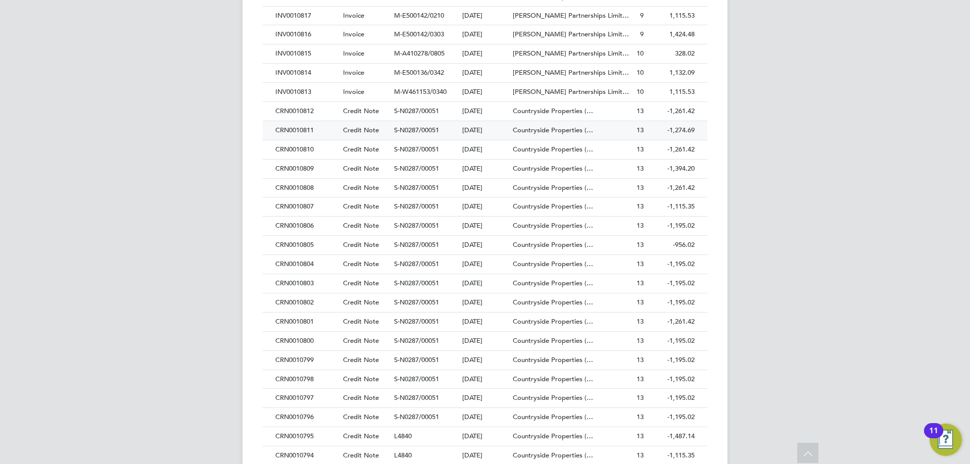
scroll to position [656, 0]
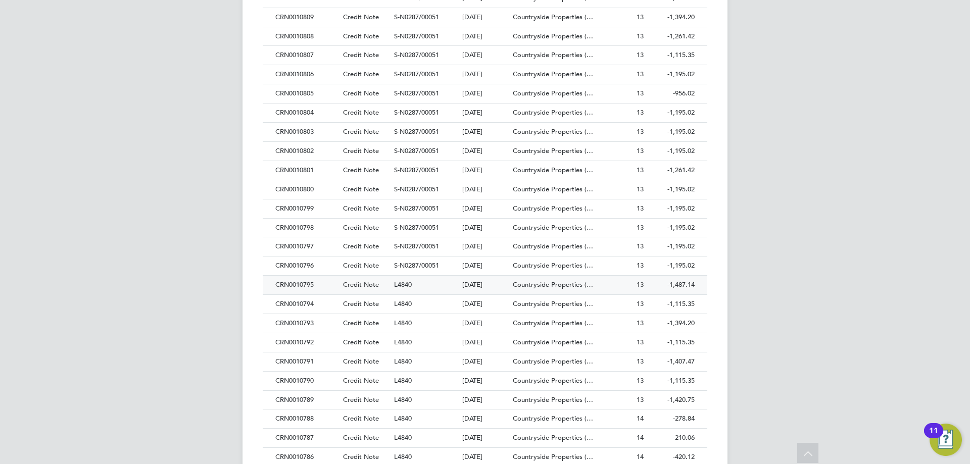
click at [295, 283] on div "CRN0010795" at bounding box center [307, 285] width 68 height 19
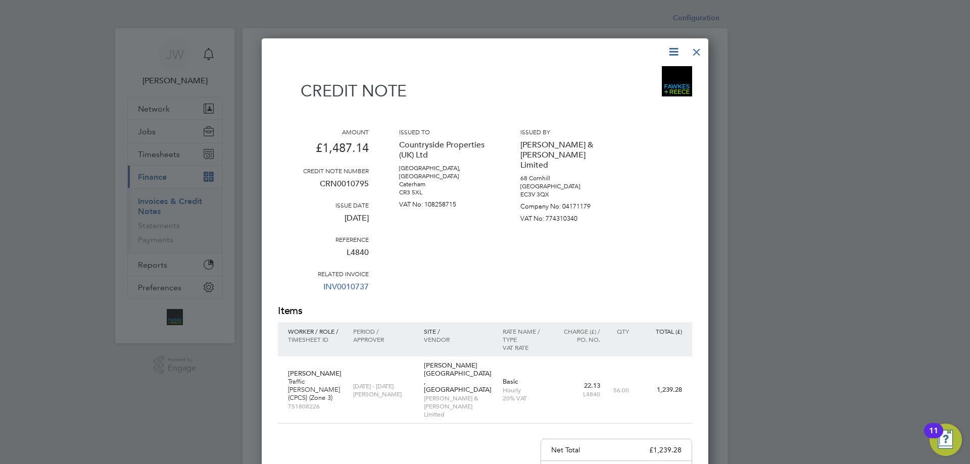
click at [700, 49] on div at bounding box center [696, 49] width 18 height 18
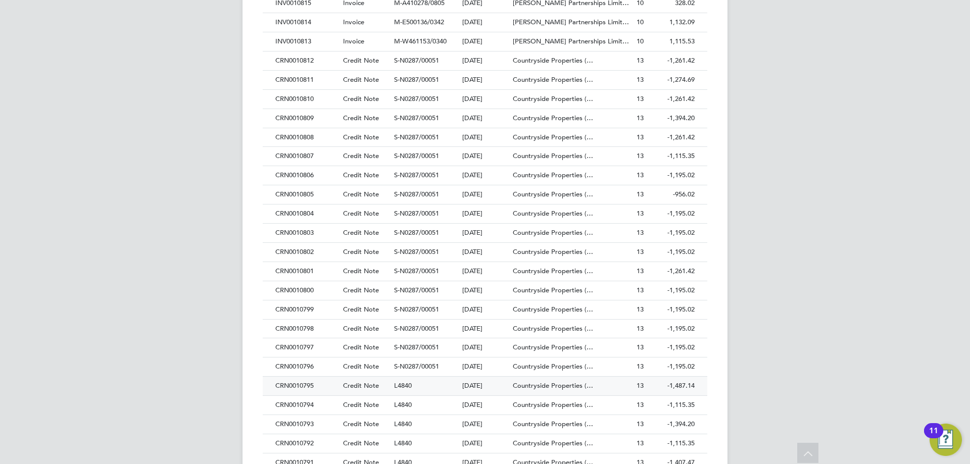
scroll to position [656, 0]
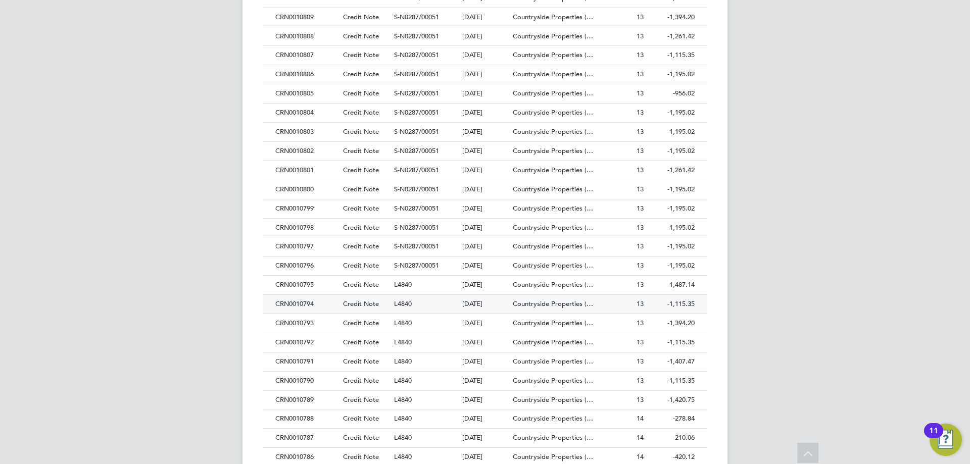
click at [305, 303] on div "CRN0010794" at bounding box center [307, 304] width 68 height 19
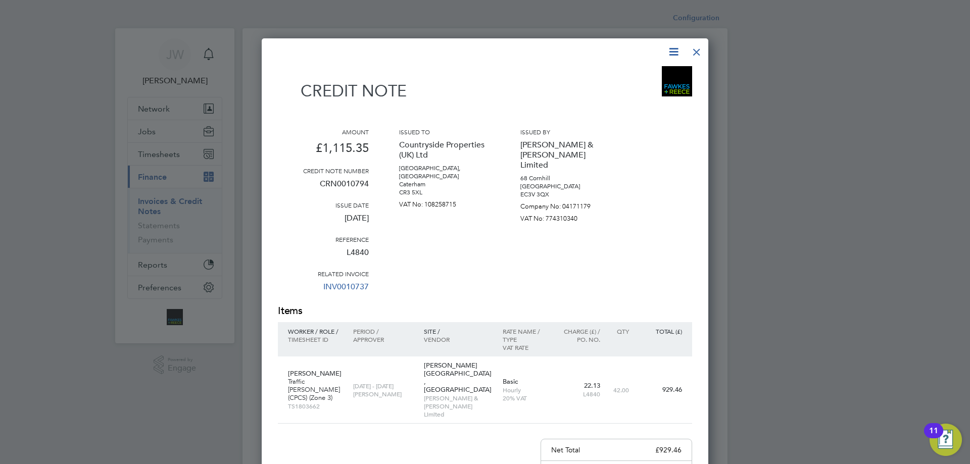
click at [696, 51] on div at bounding box center [696, 49] width 18 height 18
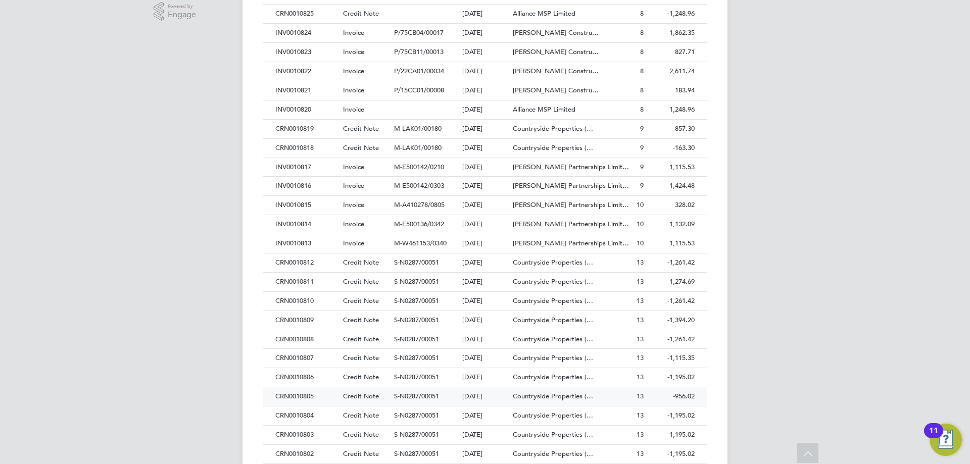
scroll to position [555, 0]
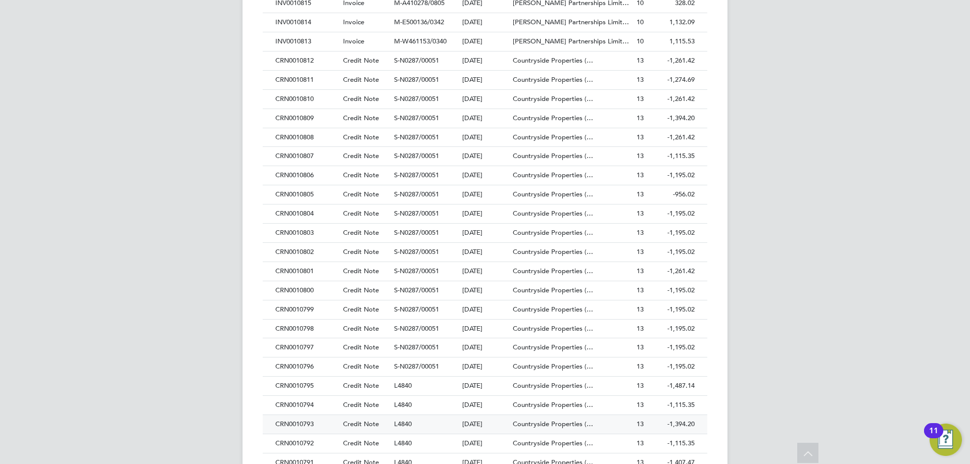
click at [307, 424] on div "CRN0010793" at bounding box center [307, 424] width 68 height 19
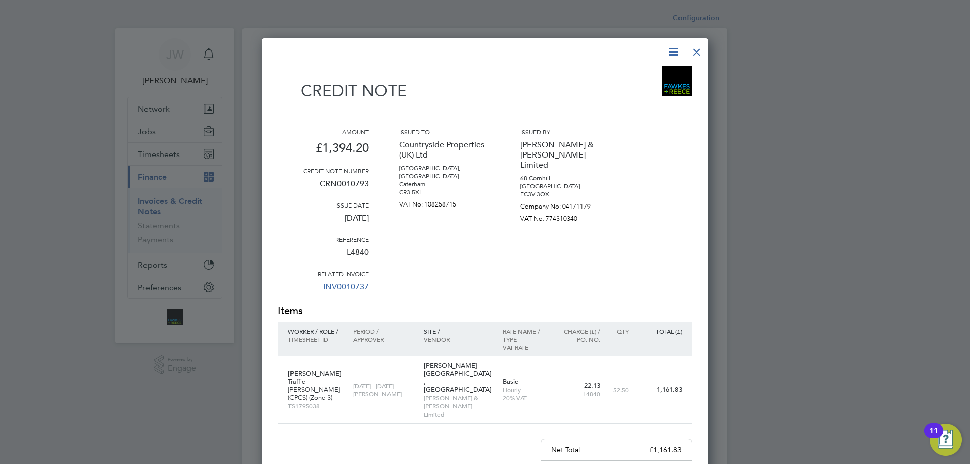
click at [692, 52] on div at bounding box center [696, 49] width 18 height 18
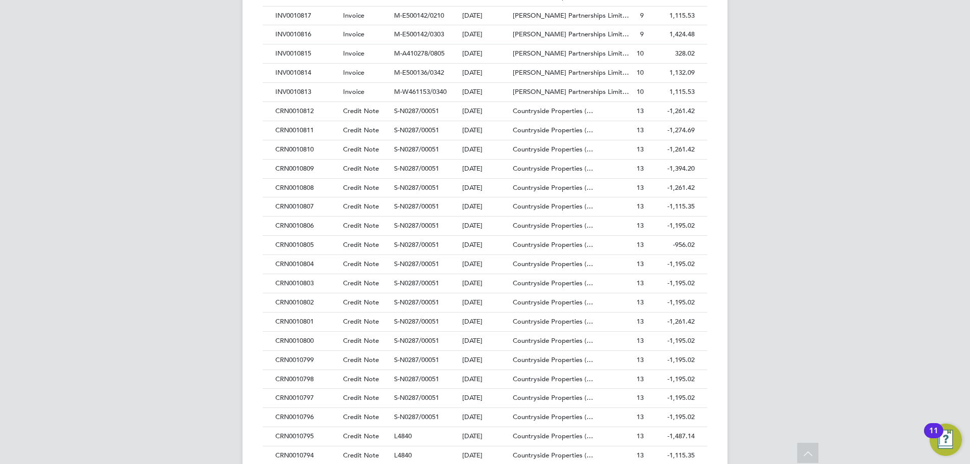
scroll to position [707, 0]
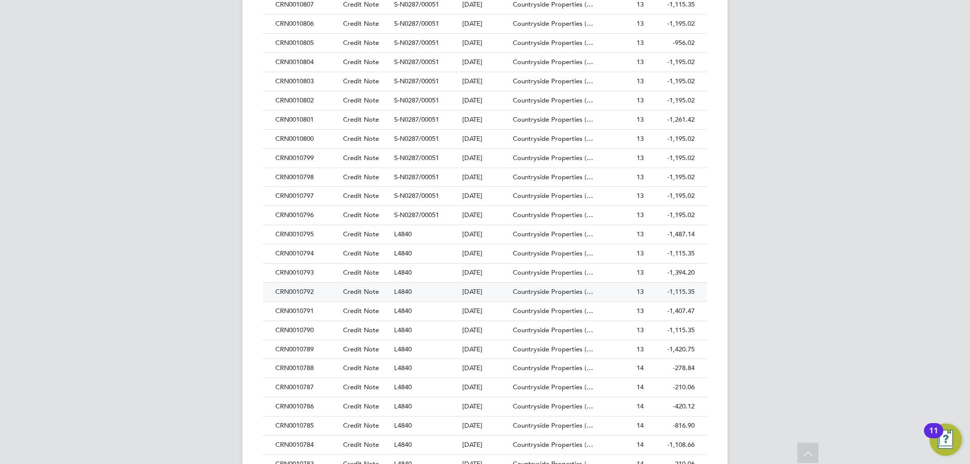
click at [292, 293] on div "CRN0010792" at bounding box center [307, 292] width 68 height 19
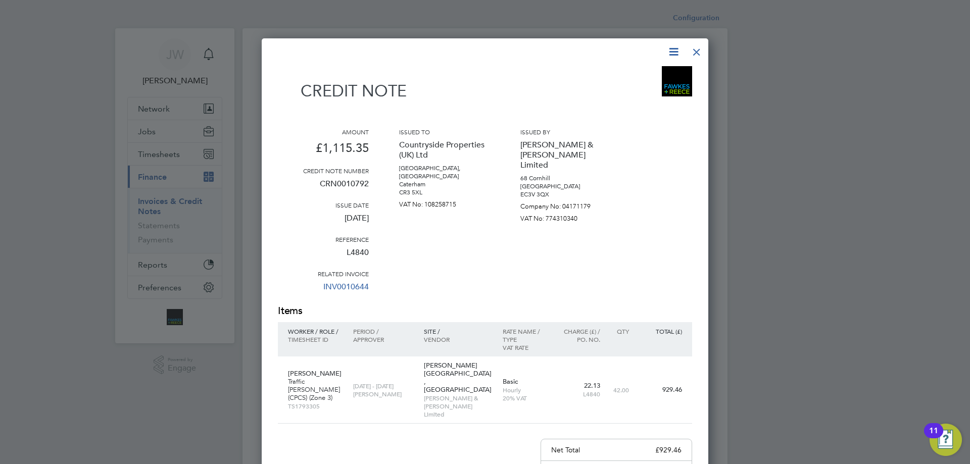
click at [696, 53] on div at bounding box center [696, 49] width 18 height 18
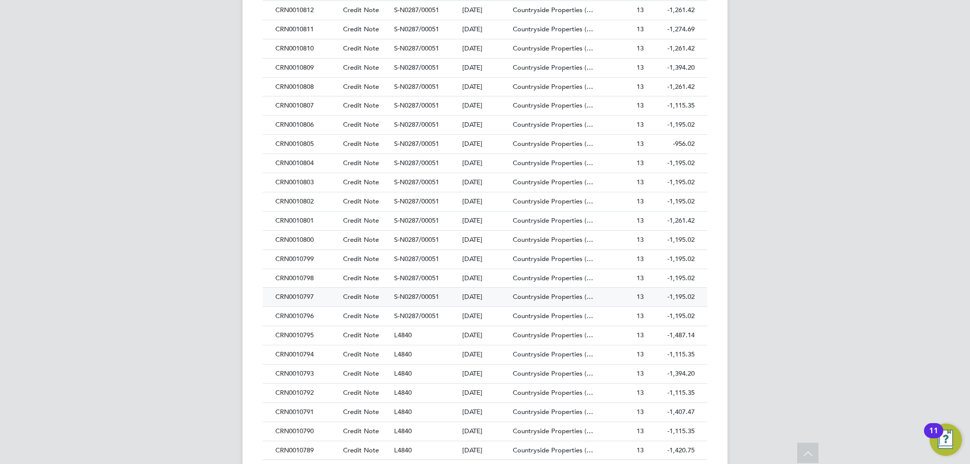
scroll to position [707, 0]
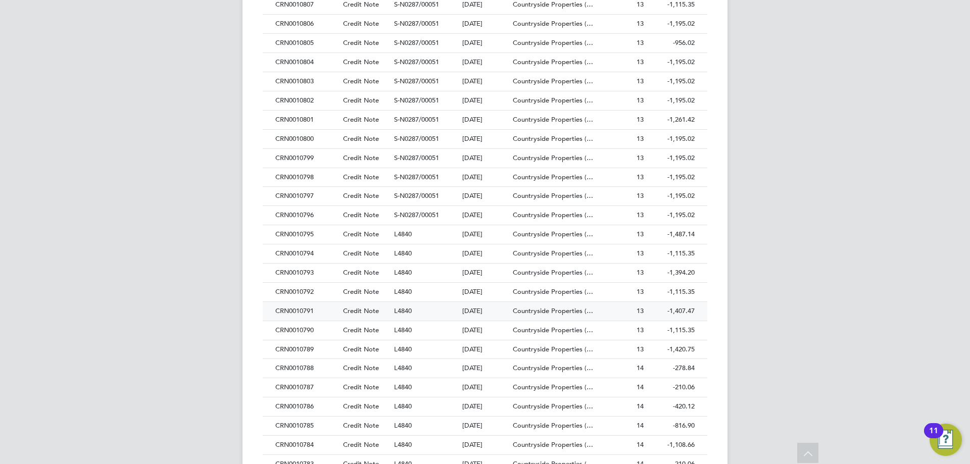
click at [303, 310] on div "CRN0010791" at bounding box center [307, 311] width 68 height 19
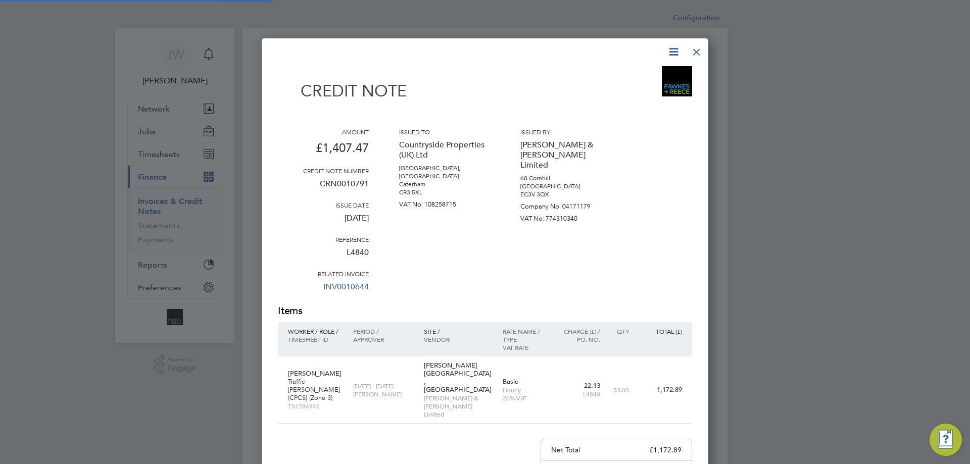
scroll to position [572, 447]
click at [657, 238] on div "Amount £1,407.47 Credit note number CRN0010791 Issue date 12 Sep 2025 Reference…" at bounding box center [485, 216] width 414 height 176
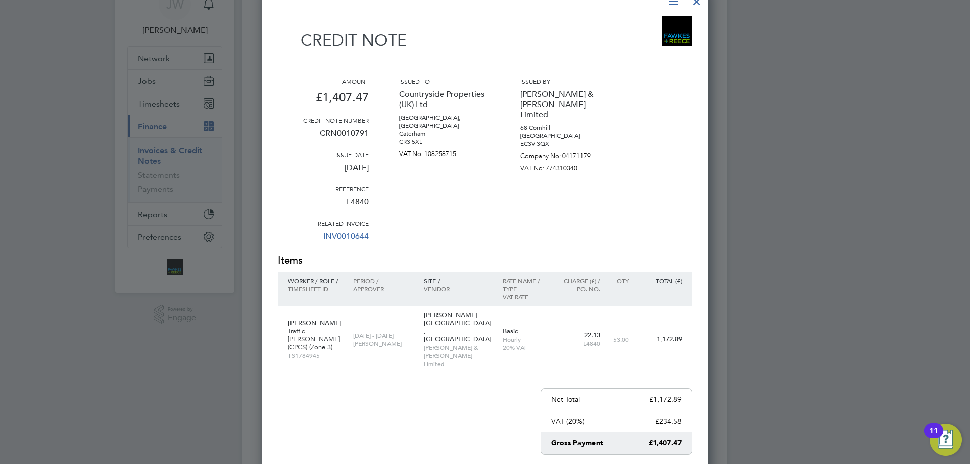
scroll to position [0, 0]
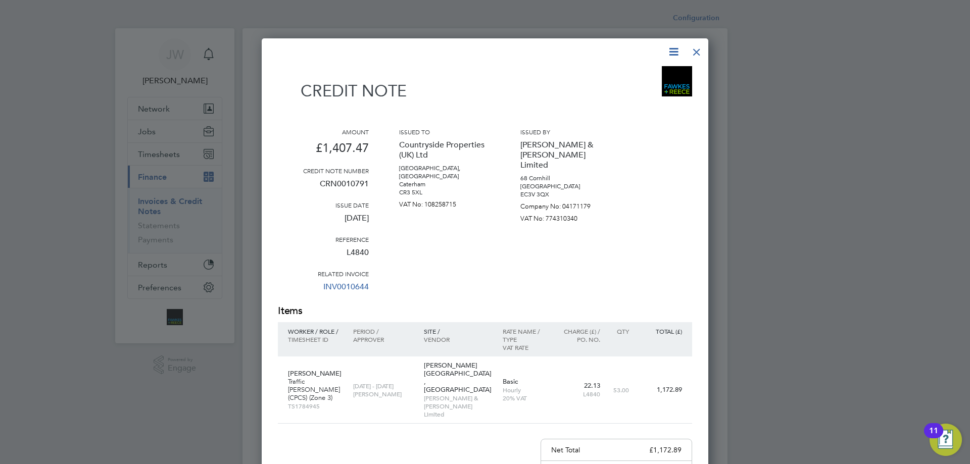
click at [698, 53] on div at bounding box center [696, 49] width 18 height 18
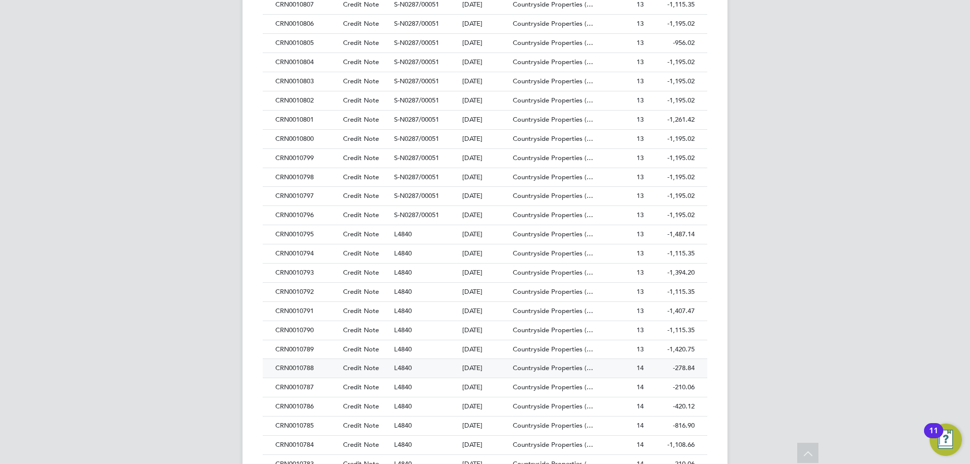
scroll to position [808, 0]
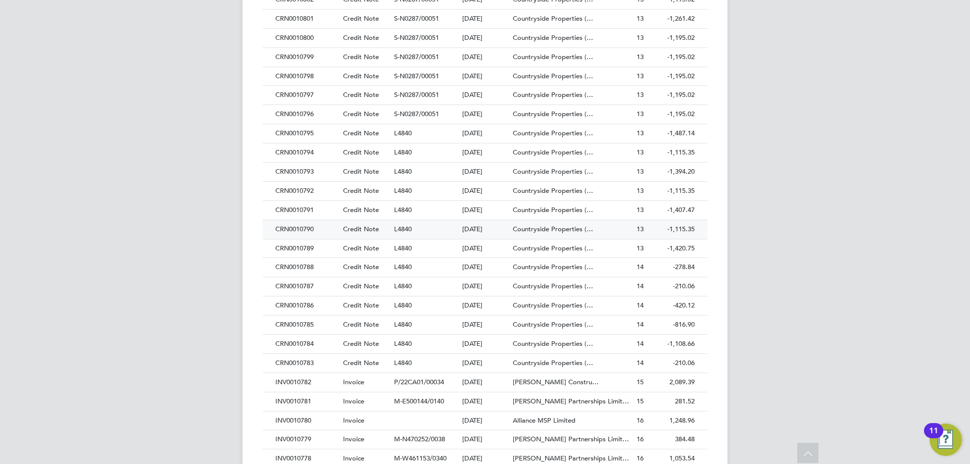
click at [306, 227] on div "CRN0010790" at bounding box center [307, 229] width 68 height 19
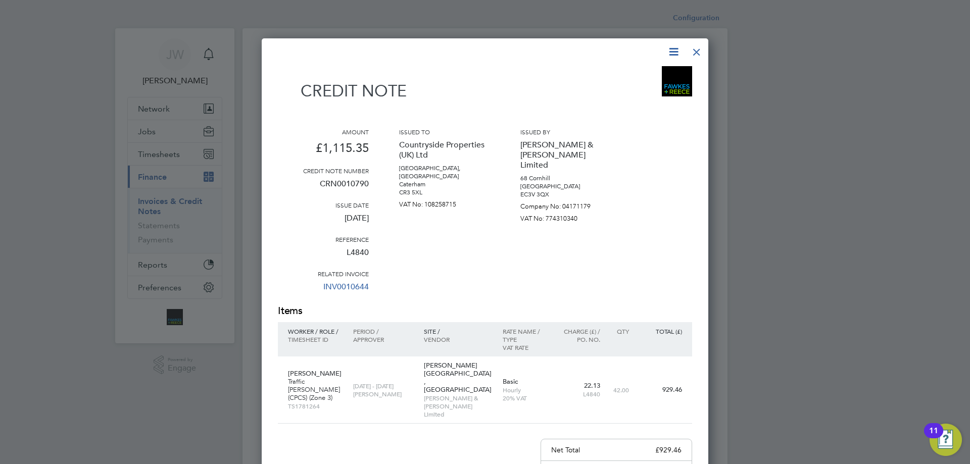
click at [694, 50] on div at bounding box center [696, 49] width 18 height 18
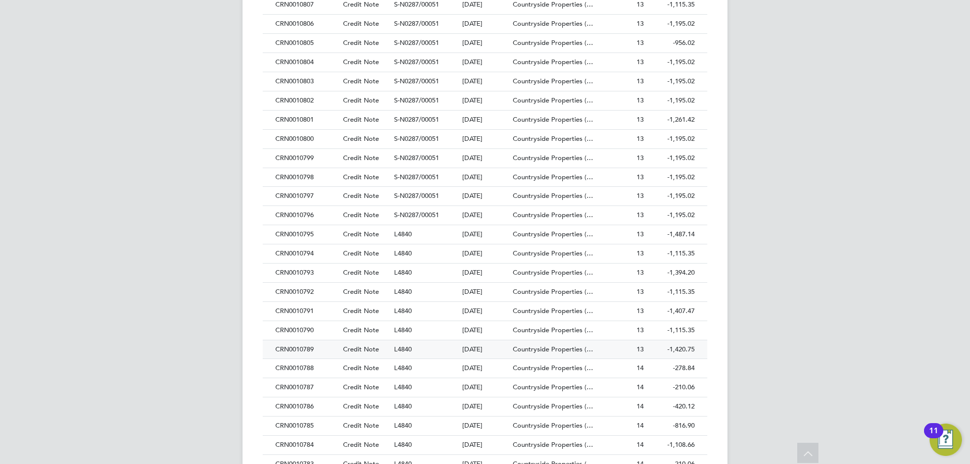
scroll to position [757, 0]
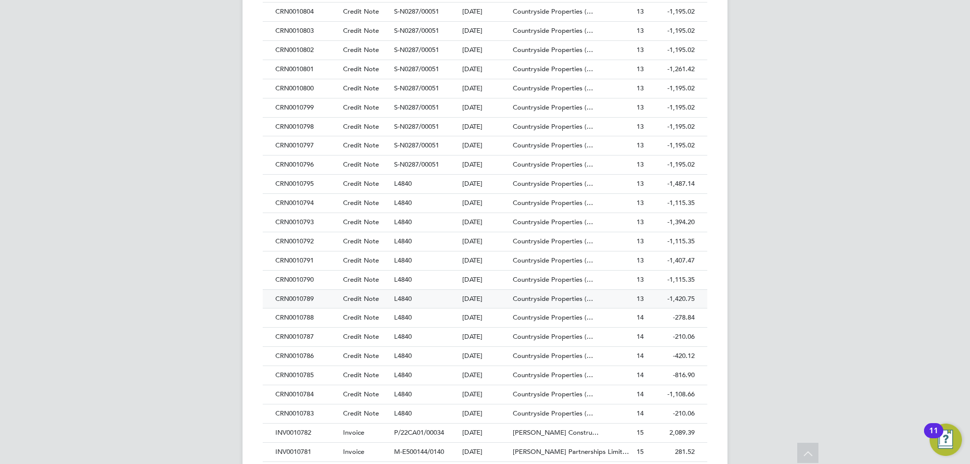
click at [299, 296] on div "CRN0010789" at bounding box center [307, 299] width 68 height 19
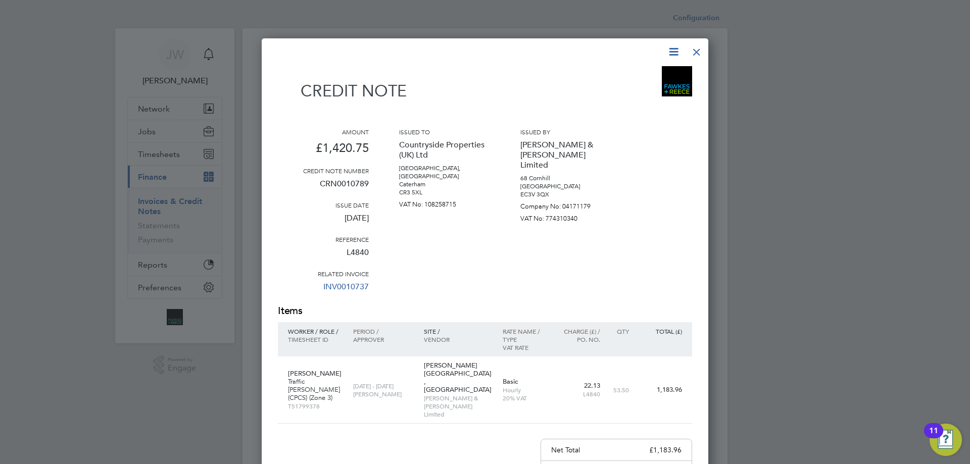
click at [693, 52] on div at bounding box center [696, 49] width 18 height 18
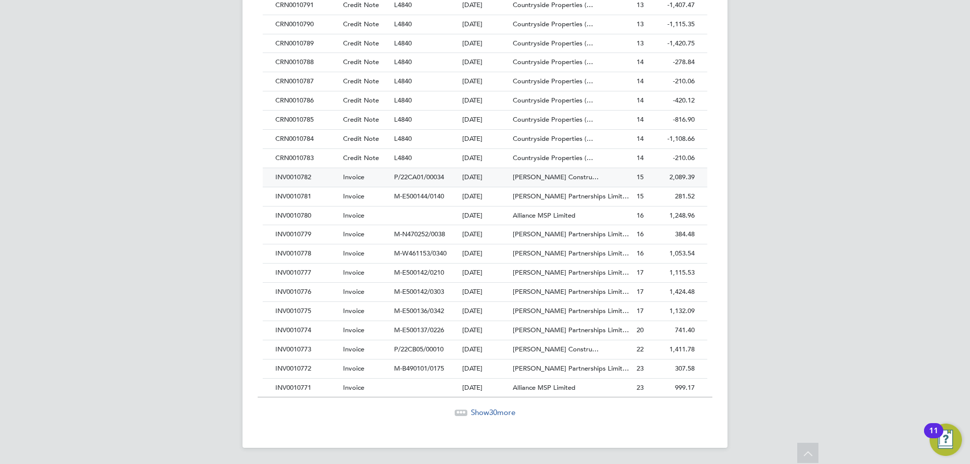
scroll to position [861, 0]
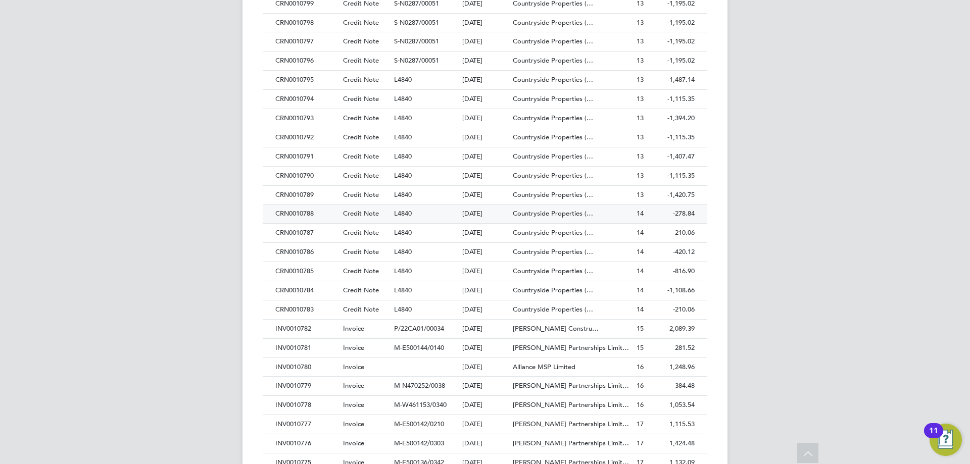
click at [305, 214] on div "CRN0010788" at bounding box center [307, 214] width 68 height 19
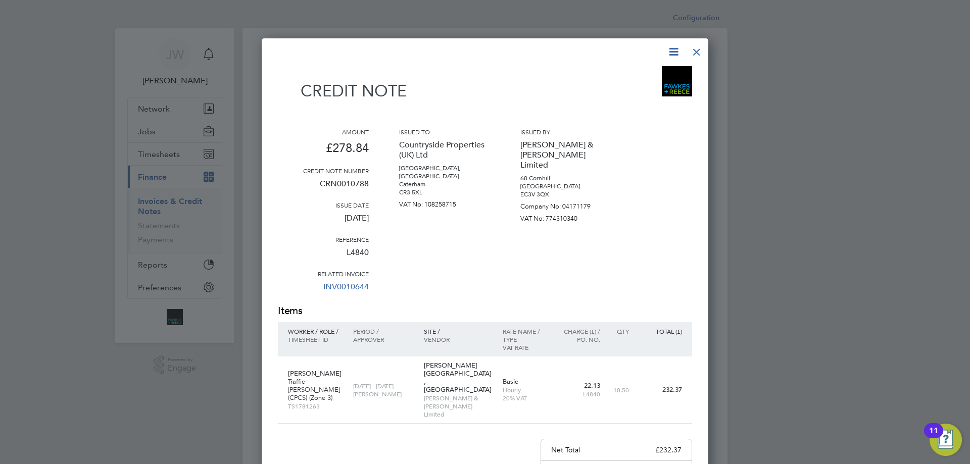
click at [697, 53] on div at bounding box center [696, 49] width 18 height 18
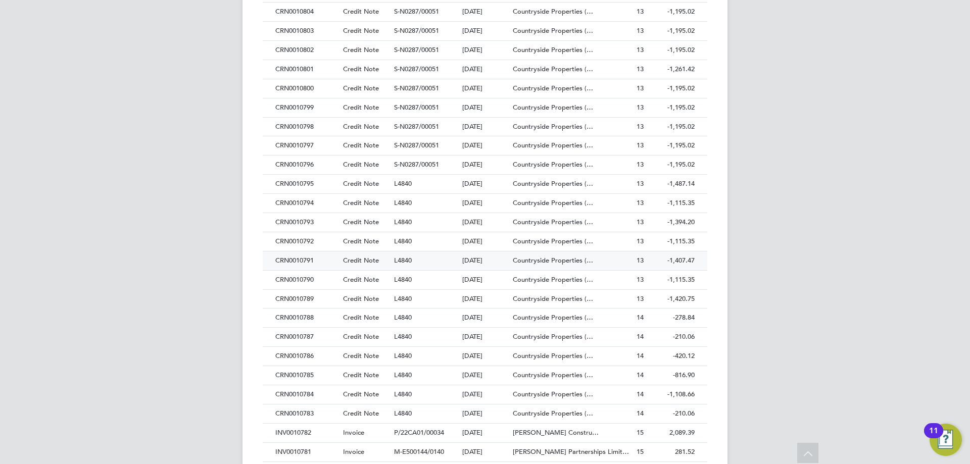
scroll to position [858, 0]
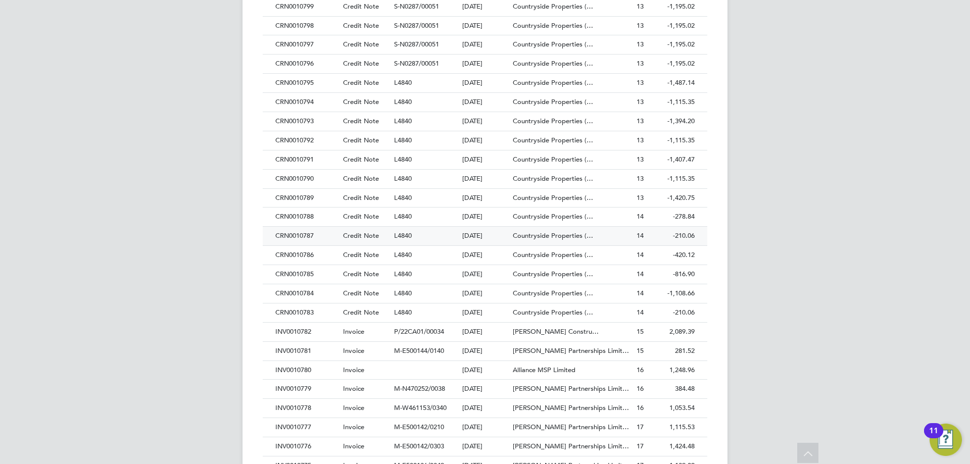
click at [299, 239] on div "CRN0010787" at bounding box center [307, 236] width 68 height 19
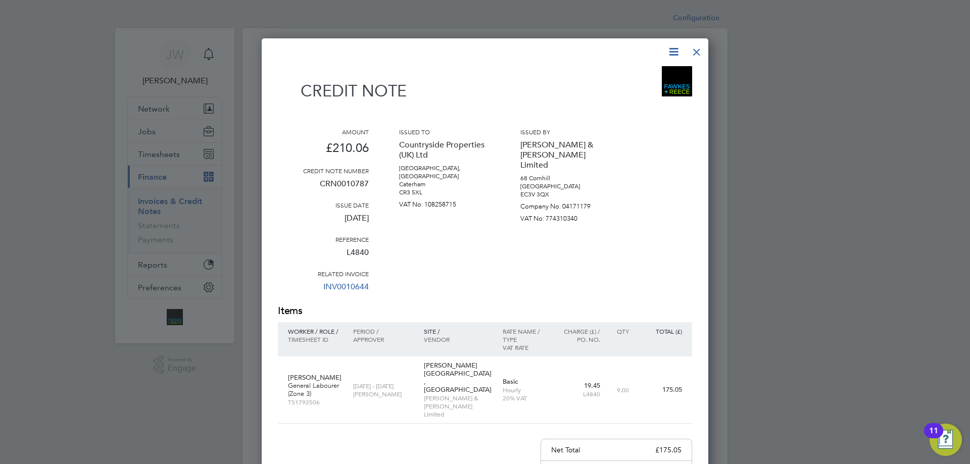
drag, startPoint x: 694, startPoint y: 50, endPoint x: 681, endPoint y: 67, distance: 21.9
click at [694, 50] on div at bounding box center [696, 49] width 18 height 18
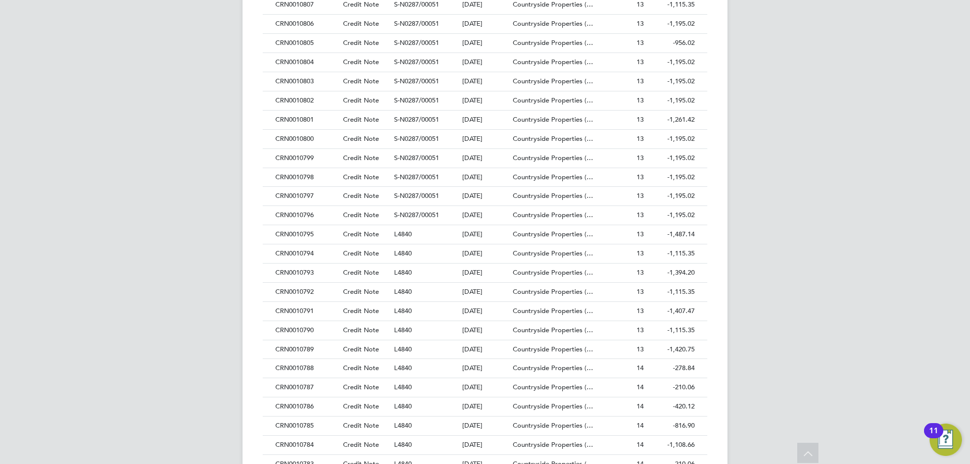
scroll to position [808, 0]
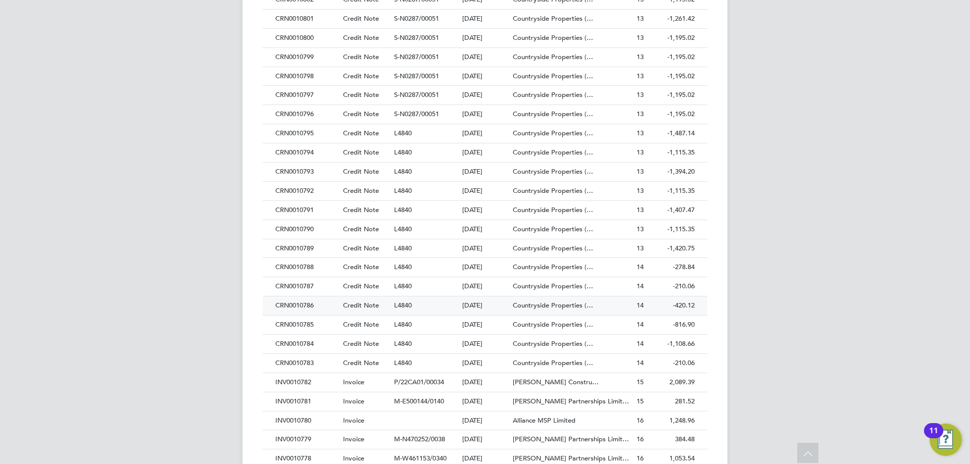
click at [290, 305] on div "CRN0010786" at bounding box center [307, 305] width 68 height 19
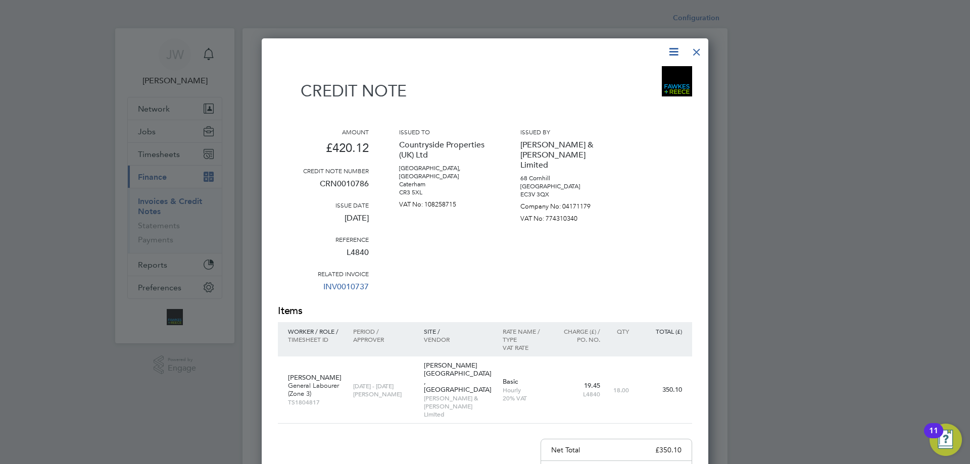
click at [689, 51] on div at bounding box center [696, 49] width 18 height 18
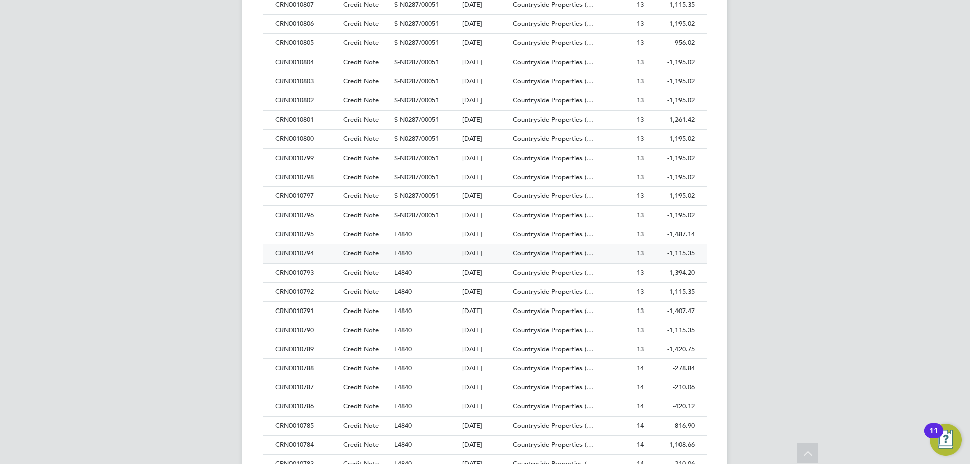
scroll to position [808, 0]
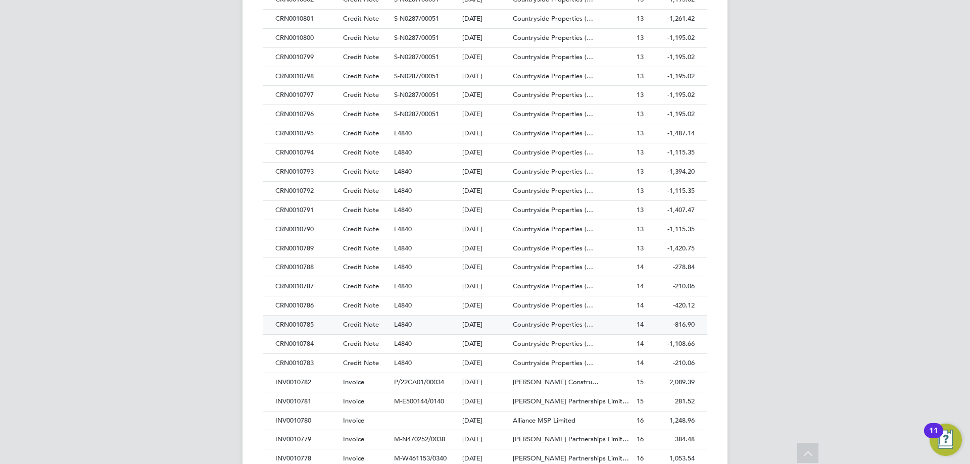
click at [298, 324] on div "CRN0010785" at bounding box center [307, 325] width 68 height 19
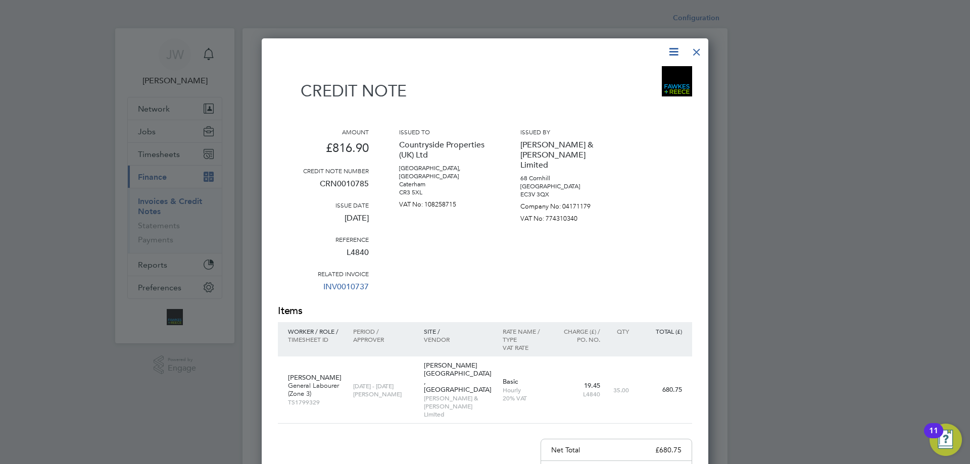
click at [696, 50] on div at bounding box center [696, 49] width 18 height 18
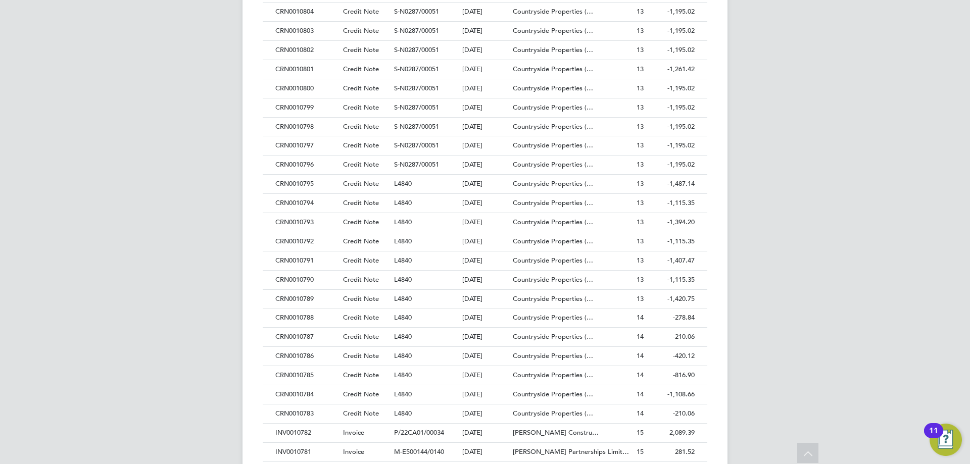
scroll to position [808, 0]
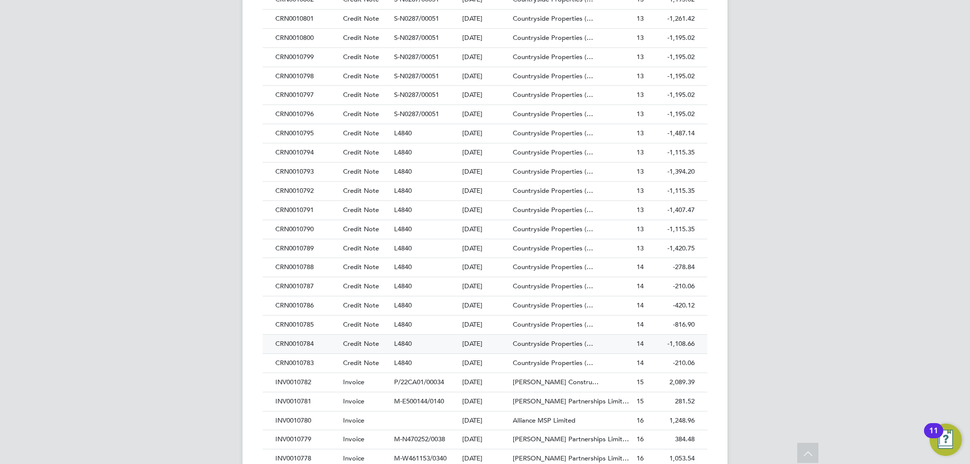
click at [291, 341] on div "CRN0010784" at bounding box center [307, 344] width 68 height 19
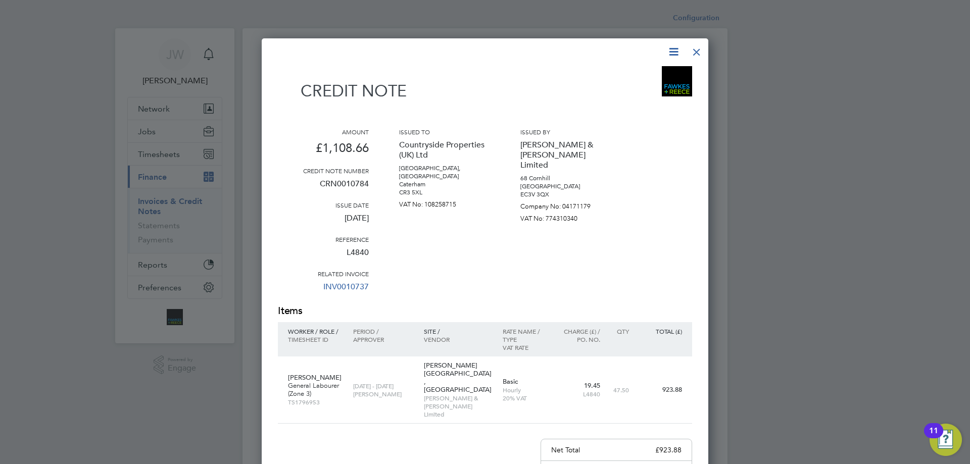
click at [692, 49] on div at bounding box center [696, 49] width 18 height 18
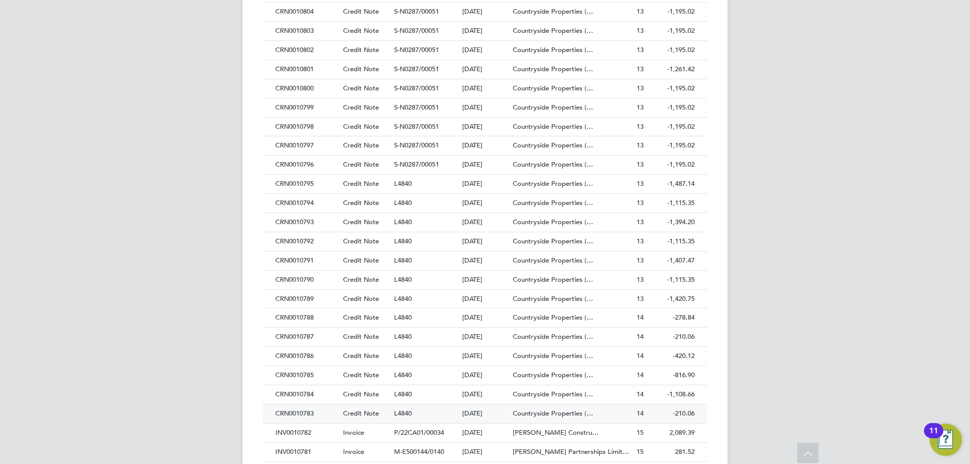
scroll to position [808, 0]
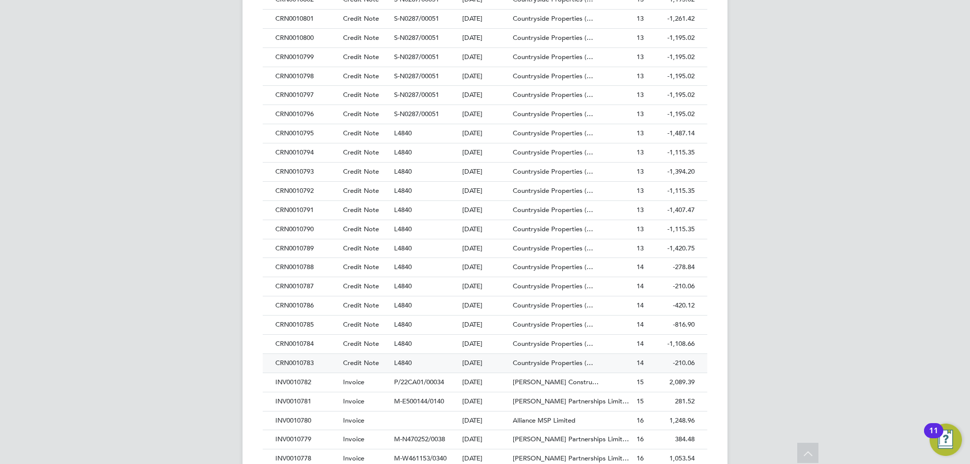
click at [303, 362] on div "CRN0010783" at bounding box center [307, 363] width 68 height 19
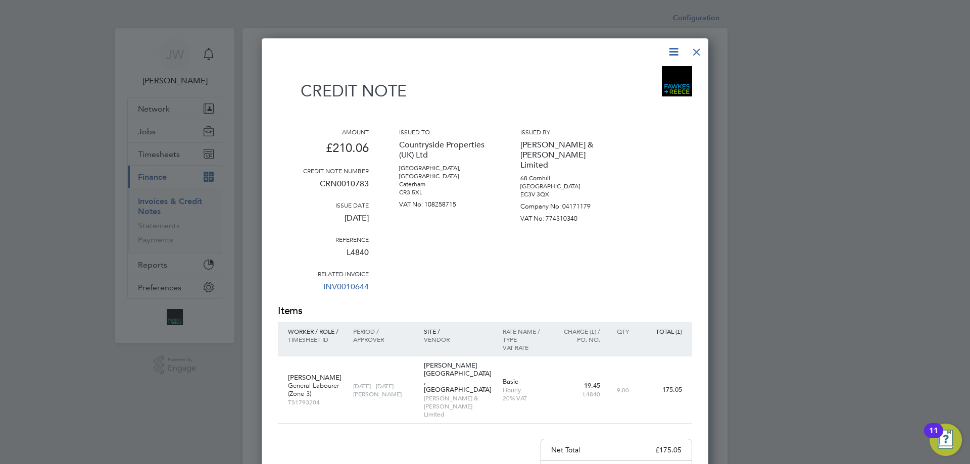
click at [699, 54] on div at bounding box center [696, 49] width 18 height 18
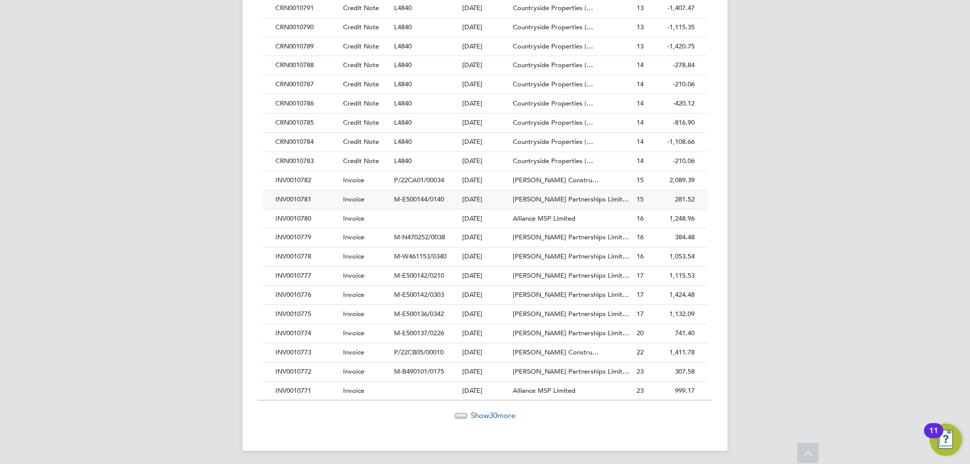
scroll to position [1013, 0]
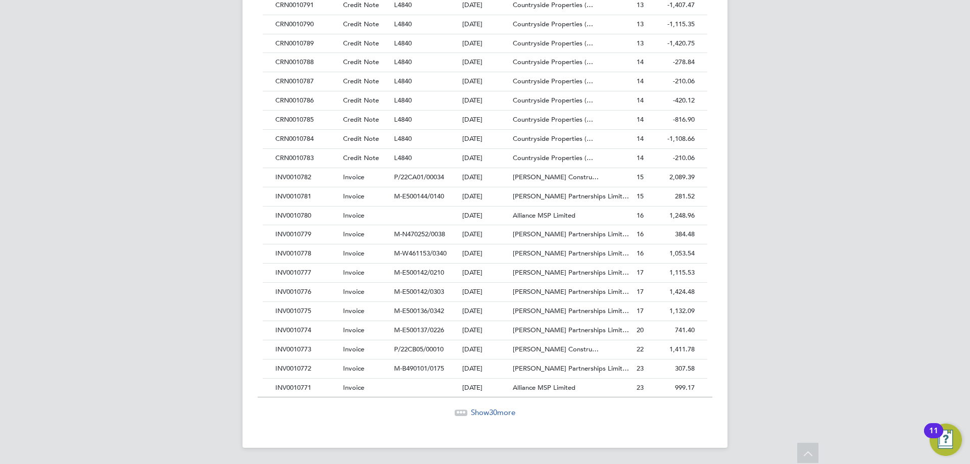
click at [493, 414] on span "30" at bounding box center [493, 413] width 8 height 10
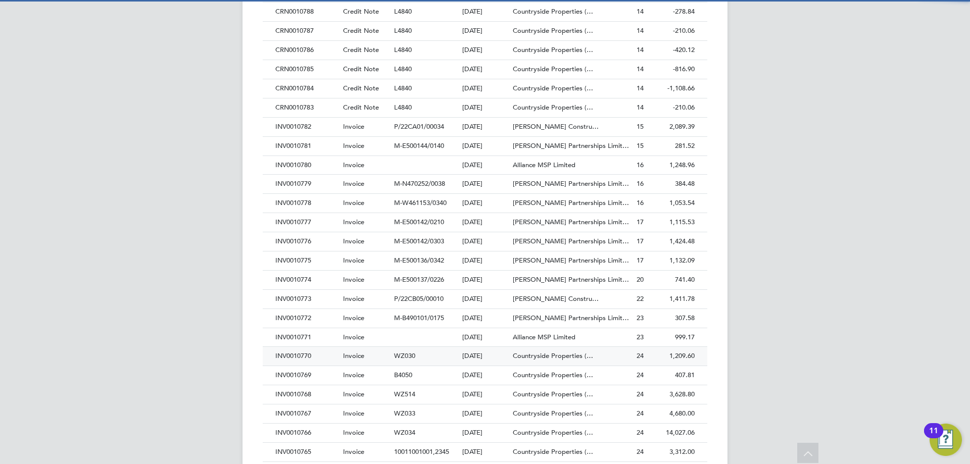
scroll to position [5, 5]
